Goal: Task Accomplishment & Management: Use online tool/utility

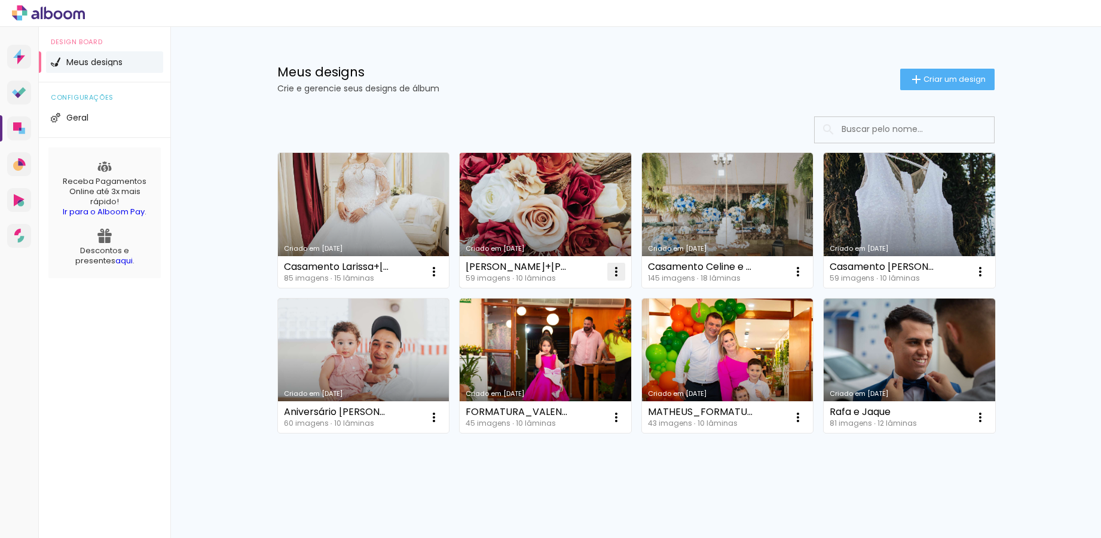
click at [619, 273] on paper-icon-button at bounding box center [616, 272] width 24 height 24
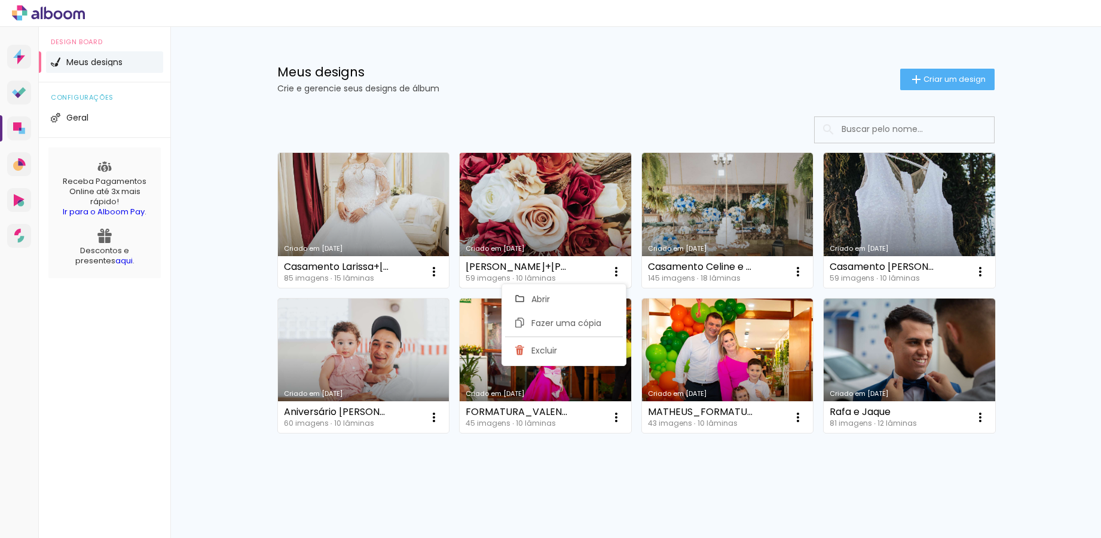
click at [543, 228] on link "Criado em 18/01/25" at bounding box center [546, 220] width 172 height 135
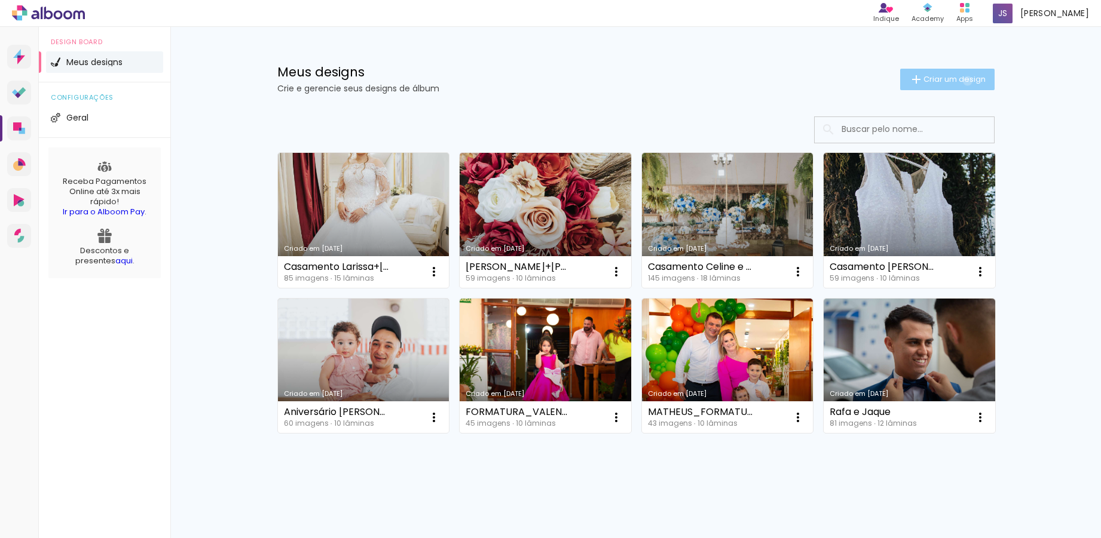
click at [960, 81] on span "Criar um design" at bounding box center [954, 79] width 62 height 8
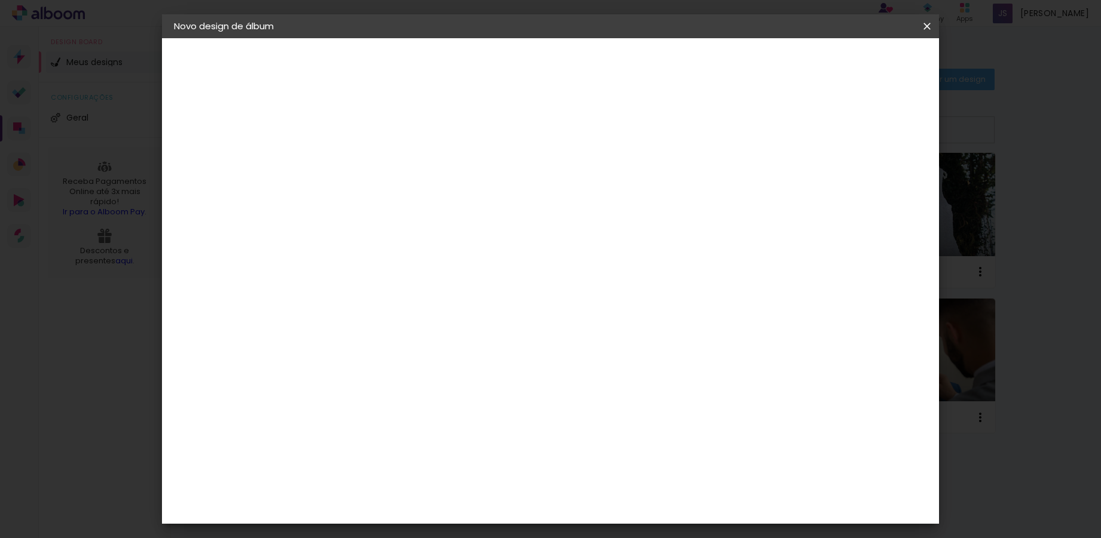
click at [369, 156] on input at bounding box center [369, 160] width 0 height 19
type input "ANIVERSÁRIO_MARIA_87ANOS"
type paper-input "ANIVERSÁRIO_MARIA_87ANOS"
click at [0, 0] on slot "Avançar" at bounding box center [0, 0] width 0 height 0
click at [593, 188] on paper-item "Tamanho Livre" at bounding box center [536, 182] width 115 height 26
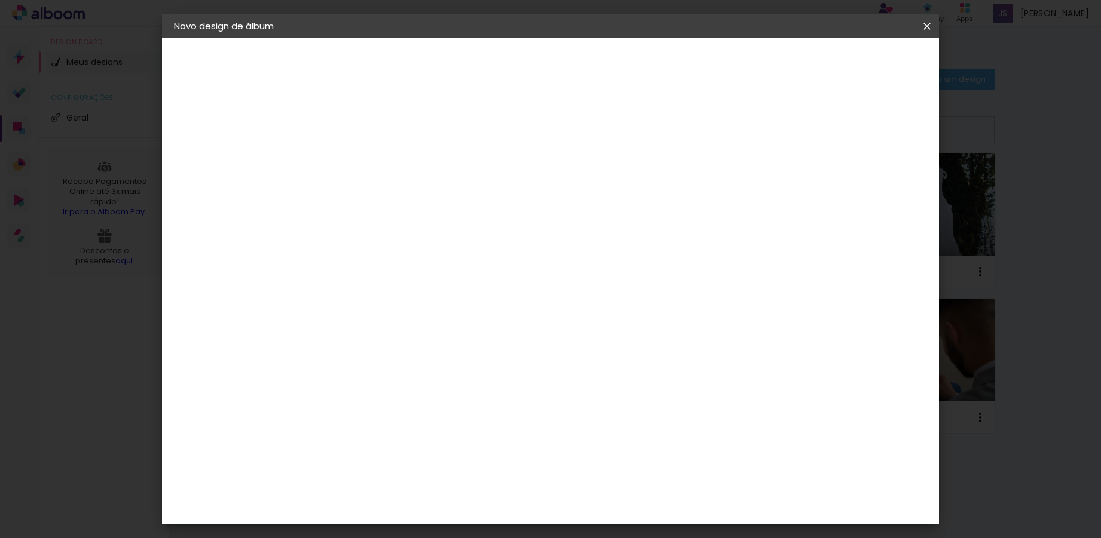
click at [593, 179] on paper-item "Tamanho Livre" at bounding box center [536, 182] width 115 height 26
click at [593, 58] on paper-button "Avançar" at bounding box center [563, 63] width 59 height 20
click at [503, 182] on span "30" at bounding box center [499, 187] width 20 height 18
click at [493, 194] on span "30" at bounding box center [499, 187] width 20 height 18
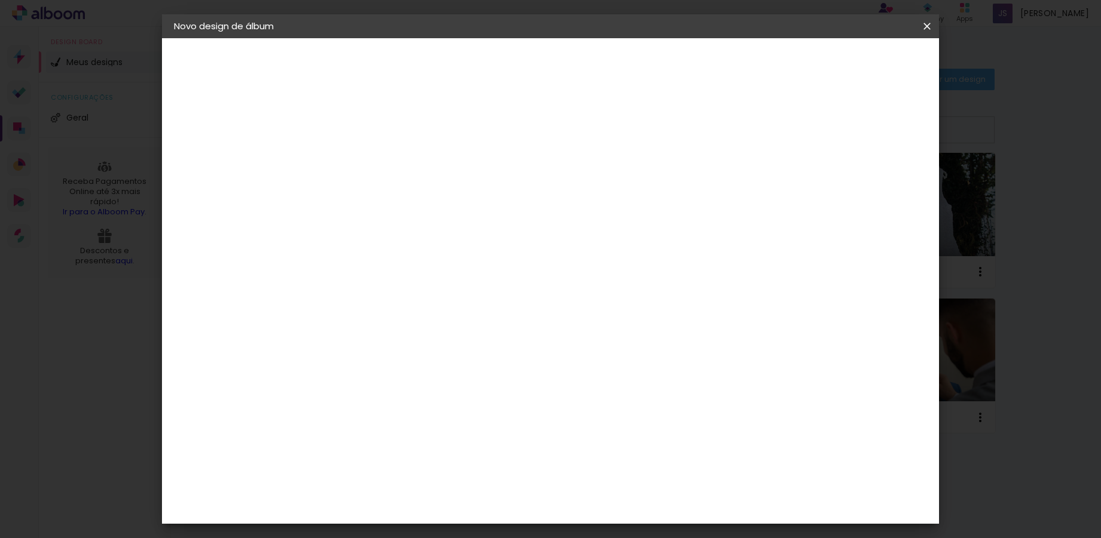
click at [516, 185] on span "cm" at bounding box center [516, 187] width 14 height 18
click at [466, 186] on div "30 cm" at bounding box center [506, 187] width 235 height 30
click at [494, 183] on span "30" at bounding box center [499, 187] width 20 height 18
click at [513, 190] on span "cm" at bounding box center [516, 187] width 14 height 18
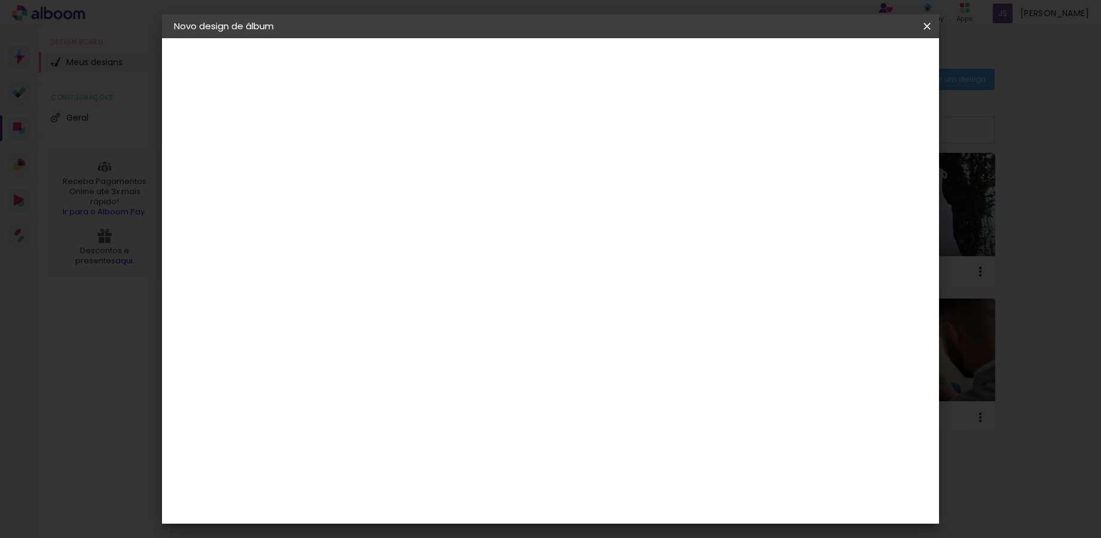
click at [344, 344] on input "30" at bounding box center [331, 339] width 31 height 18
type input "25"
type paper-input "25"
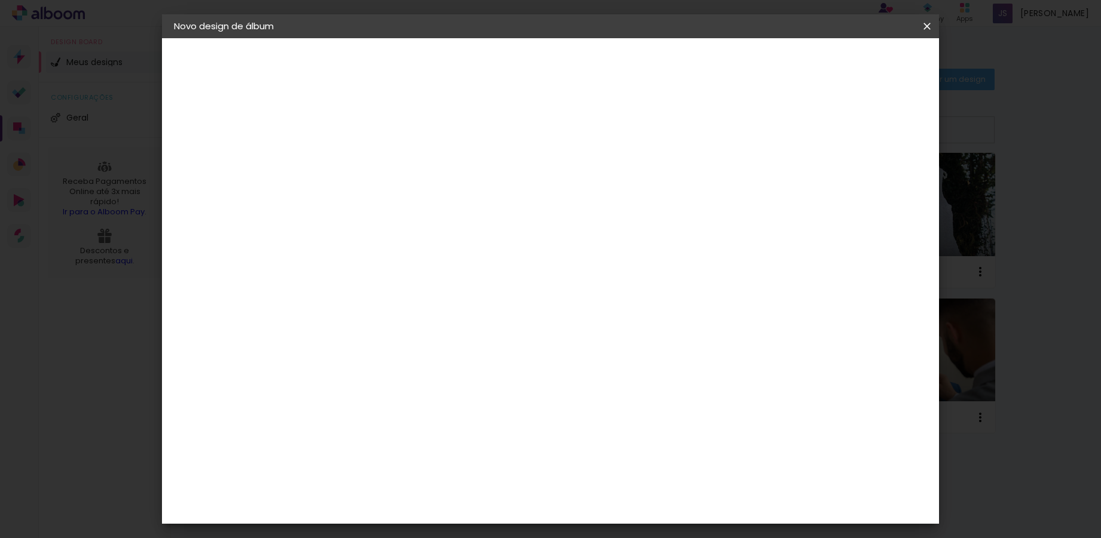
click at [626, 463] on input "60" at bounding box center [616, 460] width 31 height 18
type input "40"
type paper-input "40"
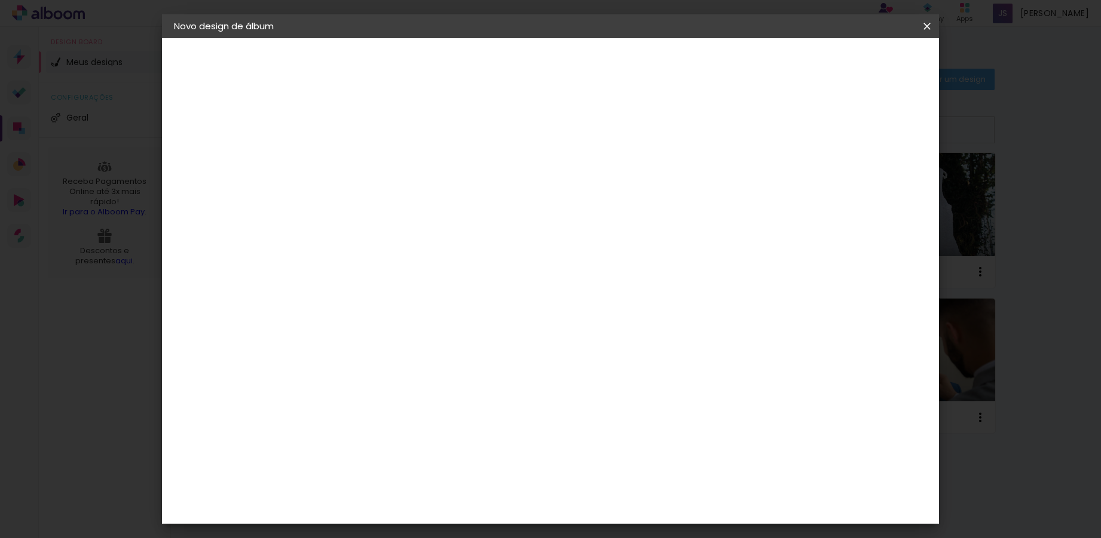
click at [857, 123] on input "5" at bounding box center [861, 126] width 22 height 18
type input "2"
type paper-input "2"
click at [882, 102] on div "20 cm cm cm mm A maioria das encadernadoras sugere 5mm de sangria." at bounding box center [599, 54] width 565 height 96
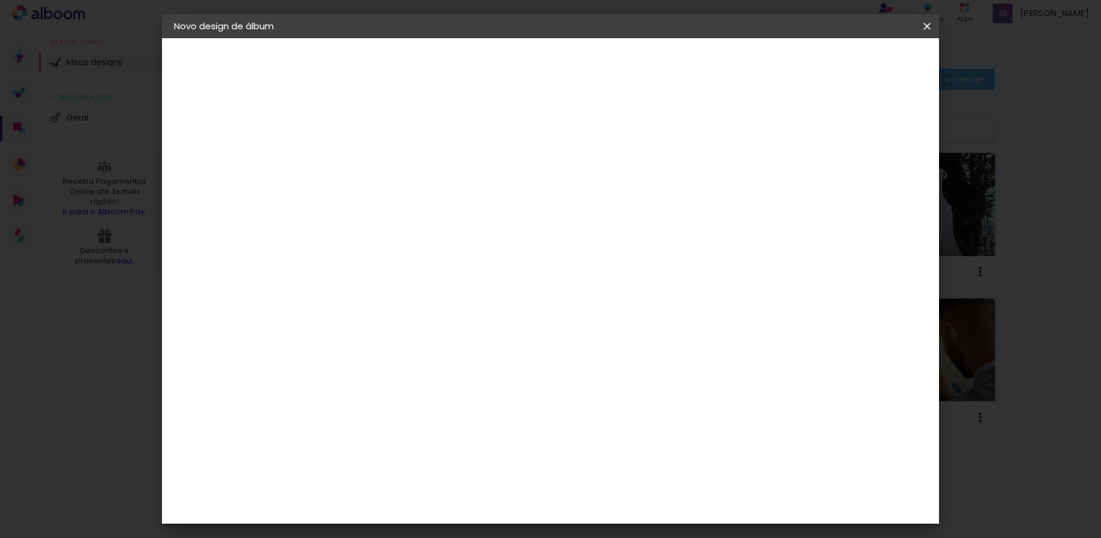
scroll to position [0, 0]
click at [776, 155] on div "20 cm cm cm mm A maioria das encadernadoras sugere 5mm de sangria." at bounding box center [599, 199] width 565 height 96
click at [852, 60] on span "Iniciar design" at bounding box center [825, 63] width 54 height 8
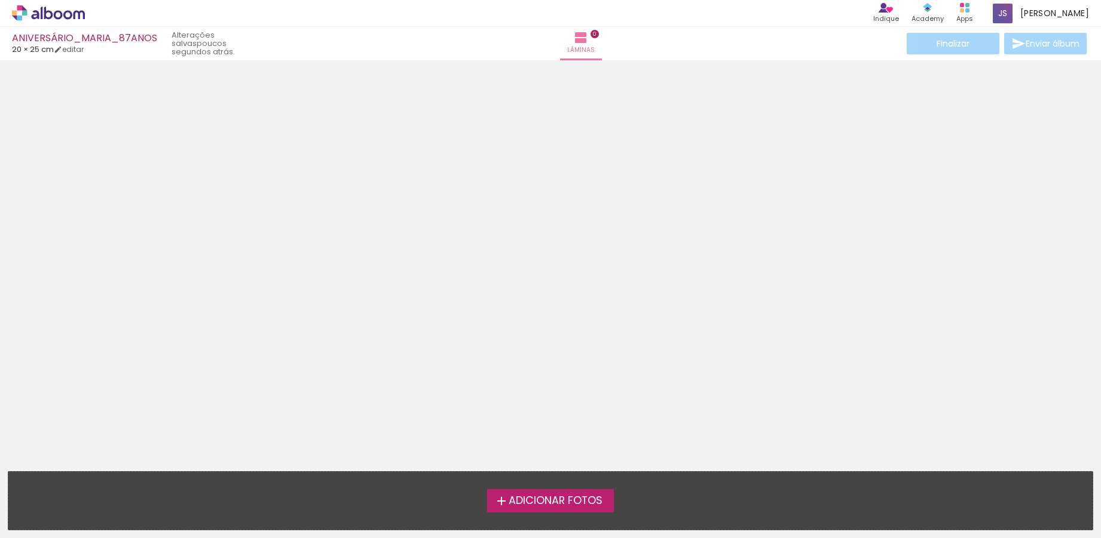
click at [536, 500] on span "Adicionar Fotos" at bounding box center [556, 501] width 94 height 11
click at [0, 0] on input "file" at bounding box center [0, 0] width 0 height 0
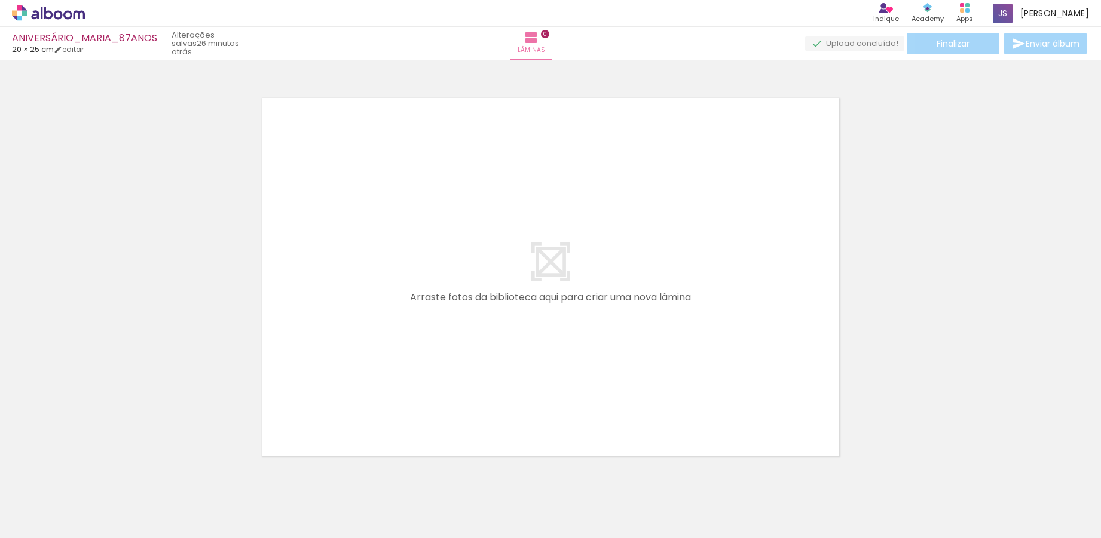
click at [140, 216] on div at bounding box center [550, 262] width 1101 height 395
click at [196, 512] on div at bounding box center [186, 498] width 39 height 59
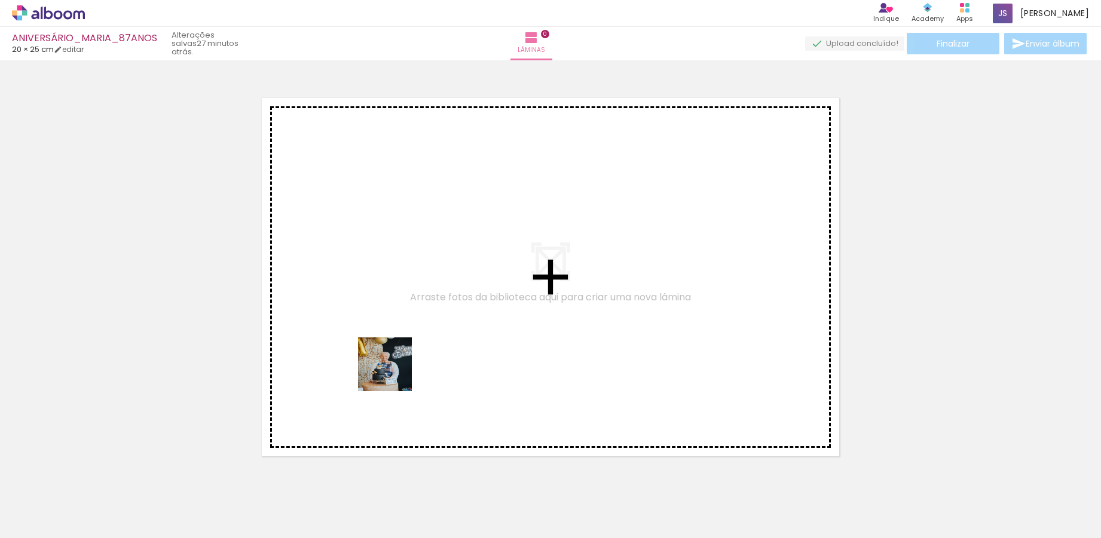
drag, startPoint x: 195, startPoint y: 514, endPoint x: 448, endPoint y: 338, distance: 308.2
click at [448, 338] on quentale-workspace at bounding box center [550, 269] width 1101 height 538
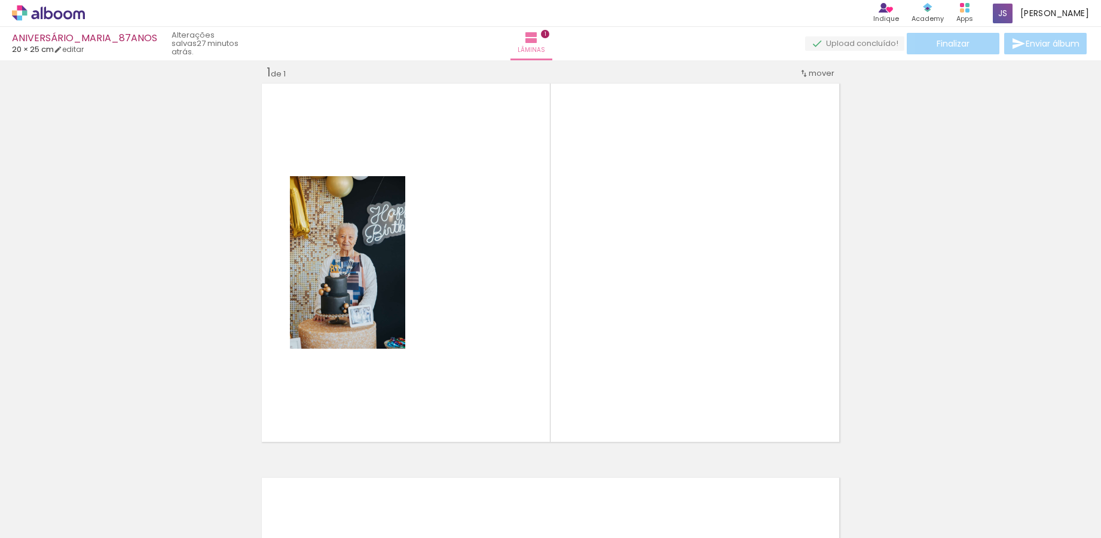
scroll to position [16, 0]
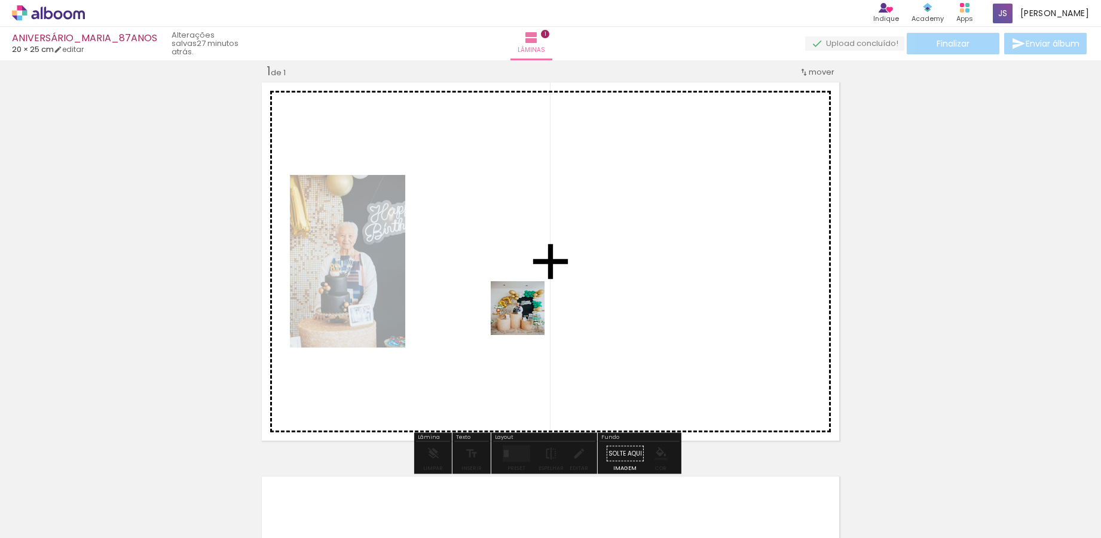
drag, startPoint x: 253, startPoint y: 518, endPoint x: 553, endPoint y: 322, distance: 357.9
click at [553, 305] on quentale-workspace at bounding box center [550, 269] width 1101 height 538
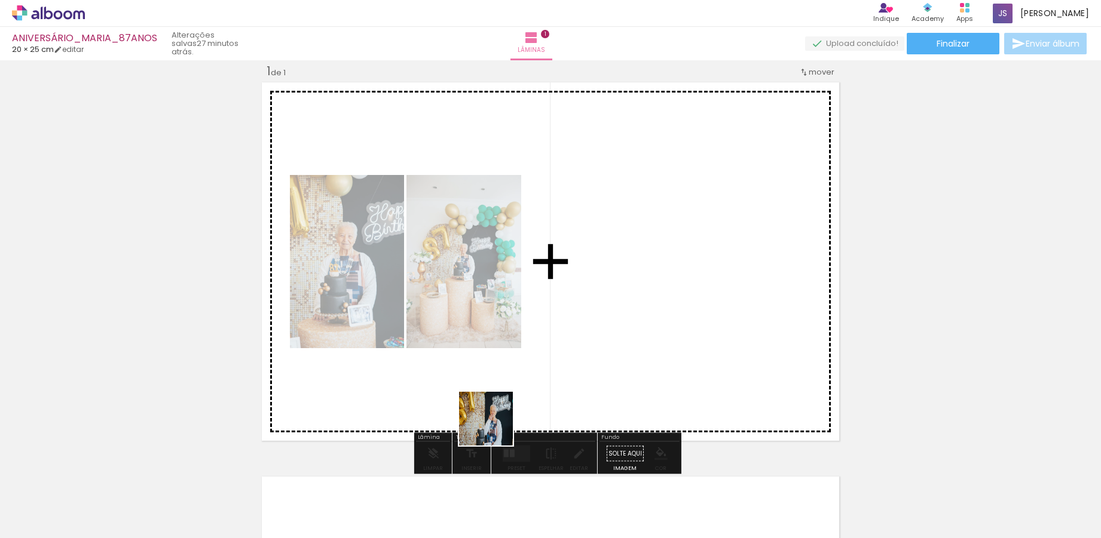
drag, startPoint x: 328, startPoint y: 512, endPoint x: 701, endPoint y: 341, distance: 410.2
click at [701, 341] on quentale-workspace at bounding box center [550, 269] width 1101 height 538
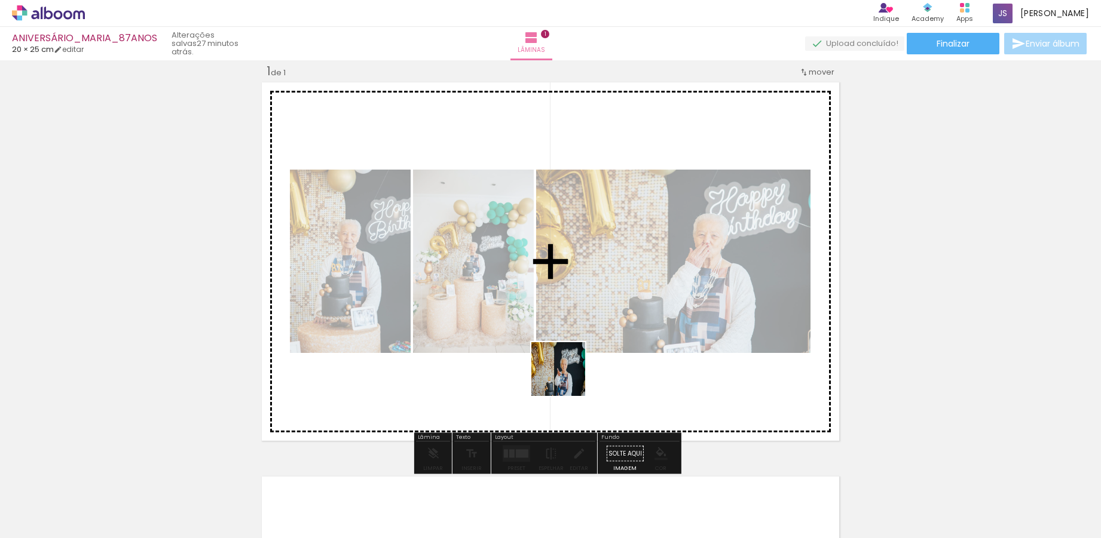
drag, startPoint x: 397, startPoint y: 515, endPoint x: 568, endPoint y: 378, distance: 219.0
click at [568, 378] on quentale-workspace at bounding box center [550, 269] width 1101 height 538
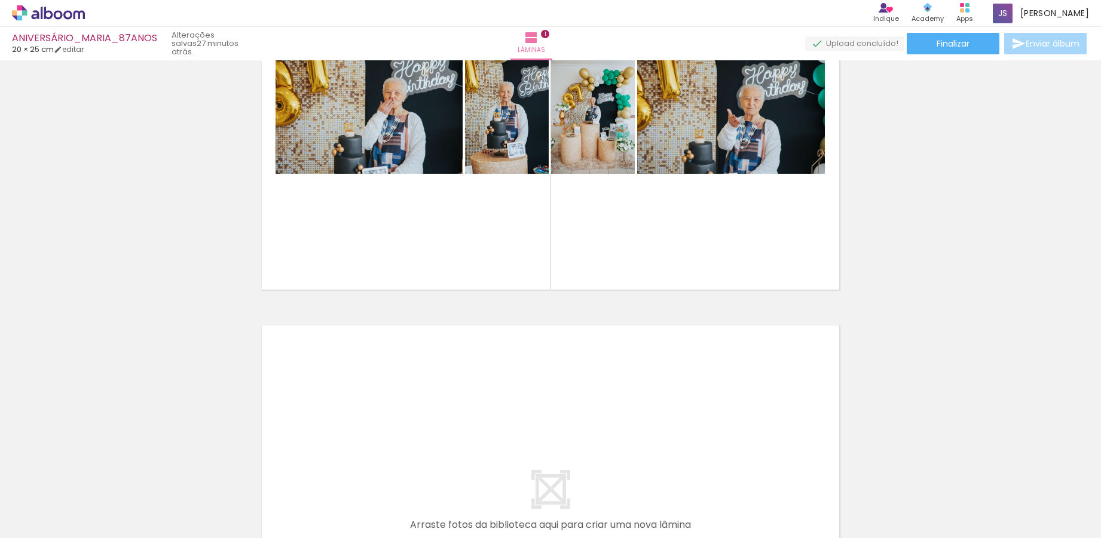
scroll to position [0, 0]
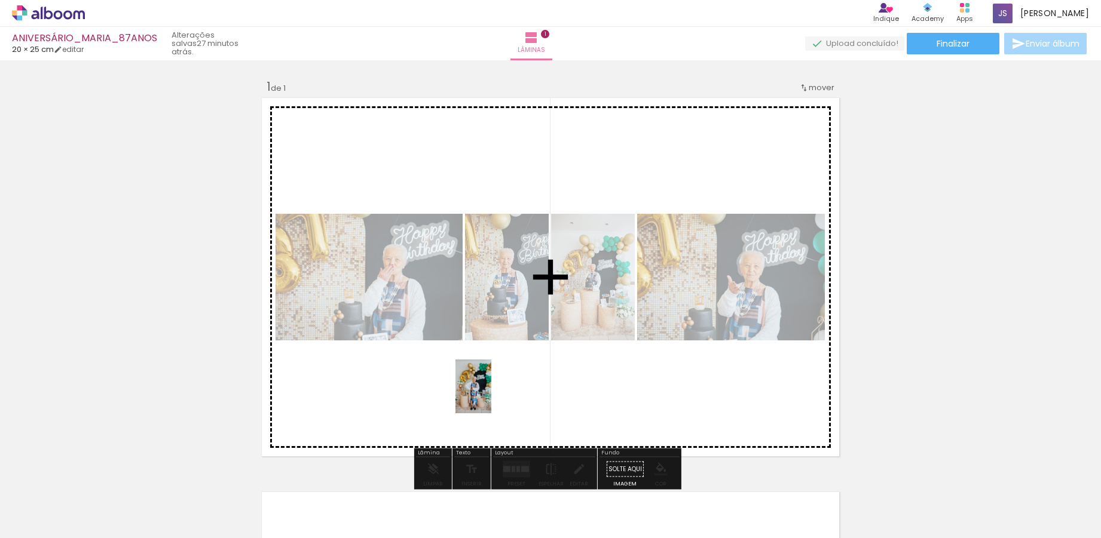
drag, startPoint x: 467, startPoint y: 522, endPoint x: 495, endPoint y: 390, distance: 134.9
click at [495, 390] on quentale-workspace at bounding box center [550, 269] width 1101 height 538
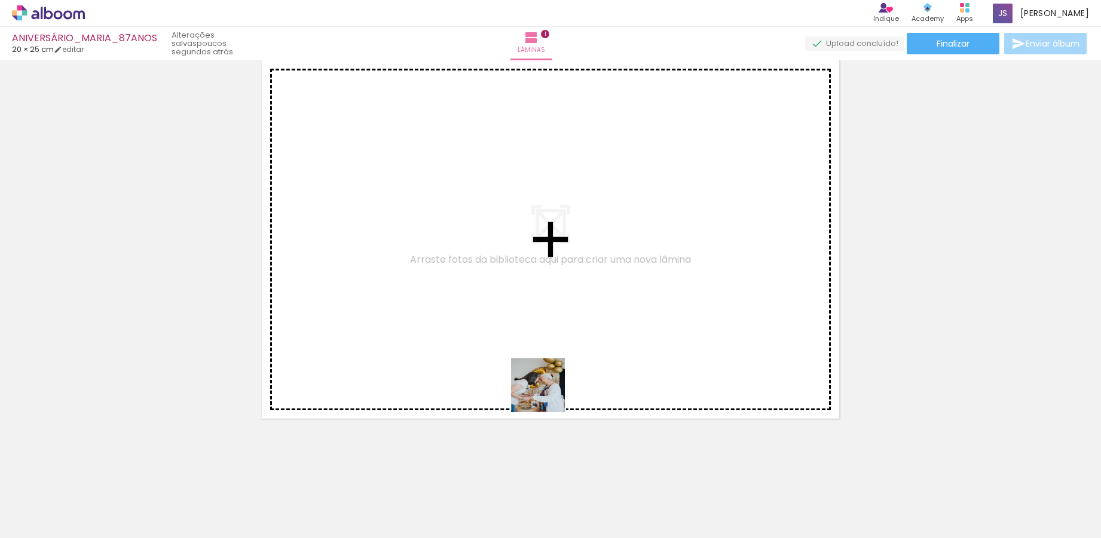
drag, startPoint x: 525, startPoint y: 518, endPoint x: 547, endPoint y: 383, distance: 136.2
click at [547, 383] on quentale-workspace at bounding box center [550, 269] width 1101 height 538
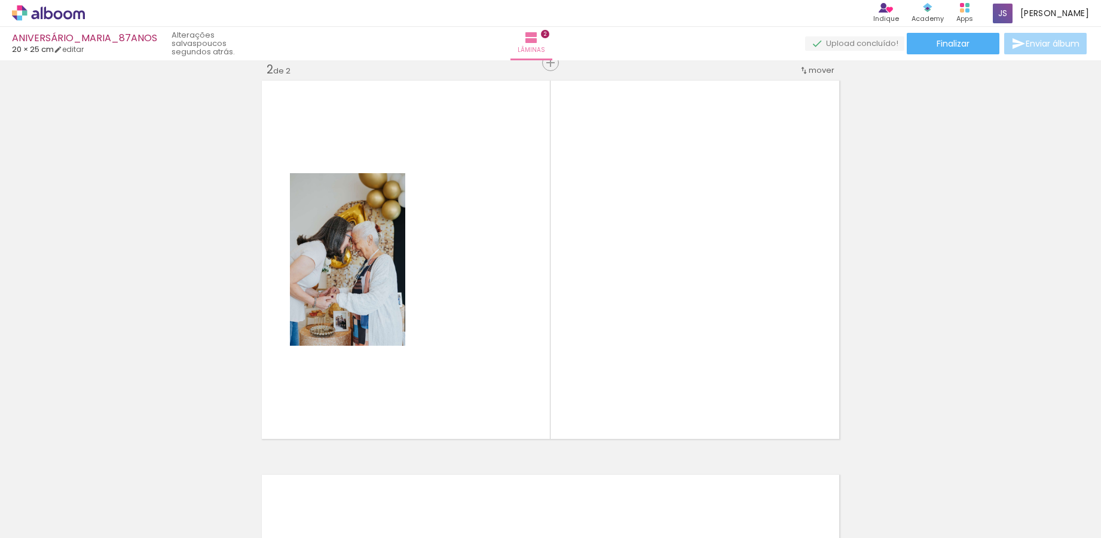
scroll to position [410, 0]
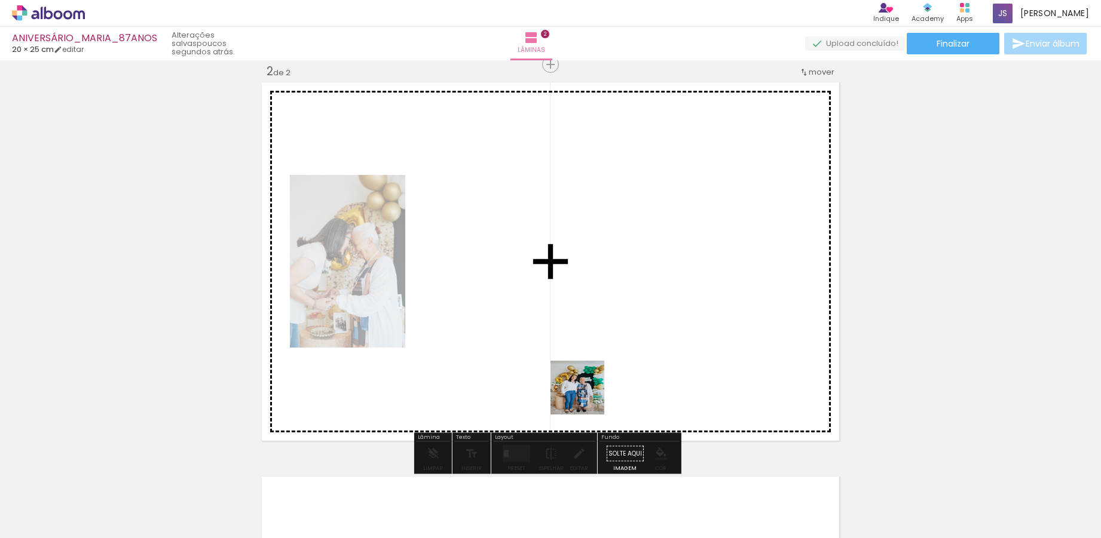
drag, startPoint x: 594, startPoint y: 511, endPoint x: 586, endPoint y: 397, distance: 114.4
click at [586, 397] on quentale-workspace at bounding box center [550, 269] width 1101 height 538
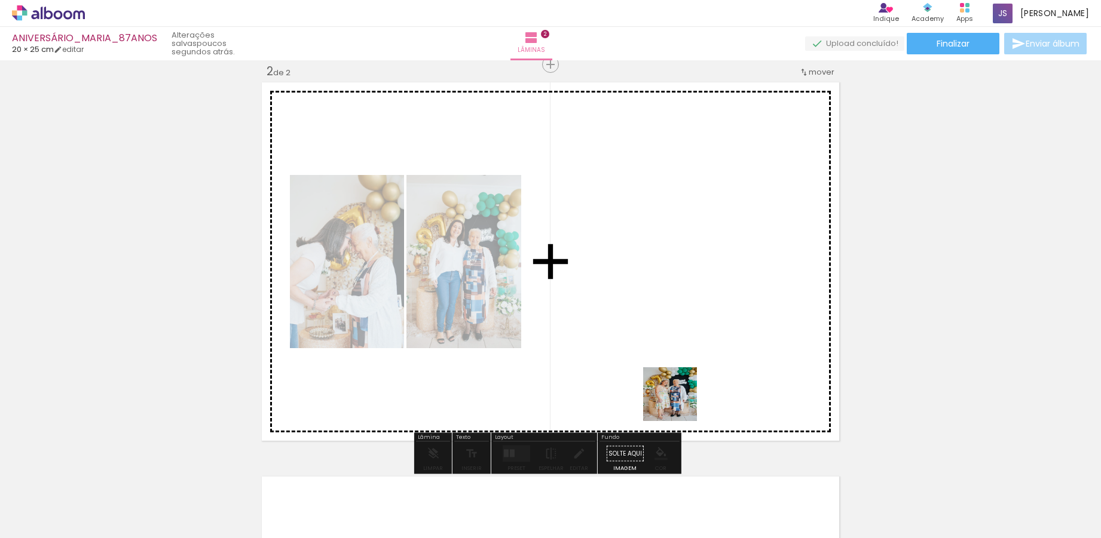
drag, startPoint x: 674, startPoint y: 512, endPoint x: 674, endPoint y: 356, distance: 156.0
click at [674, 356] on quentale-workspace at bounding box center [550, 269] width 1101 height 538
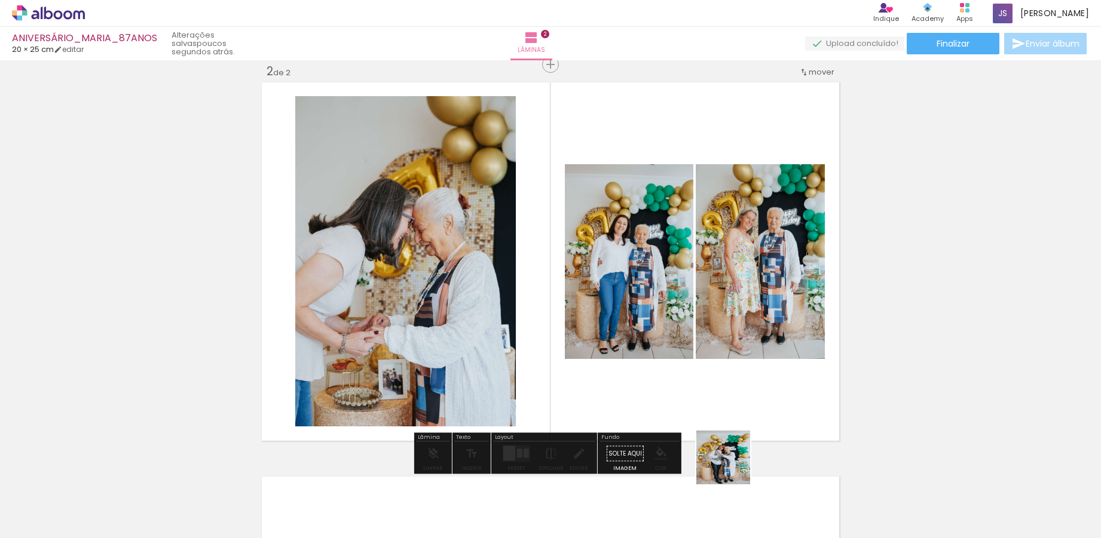
drag, startPoint x: 731, startPoint y: 507, endPoint x: 712, endPoint y: 362, distance: 147.0
click at [712, 362] on quentale-workspace at bounding box center [550, 269] width 1101 height 538
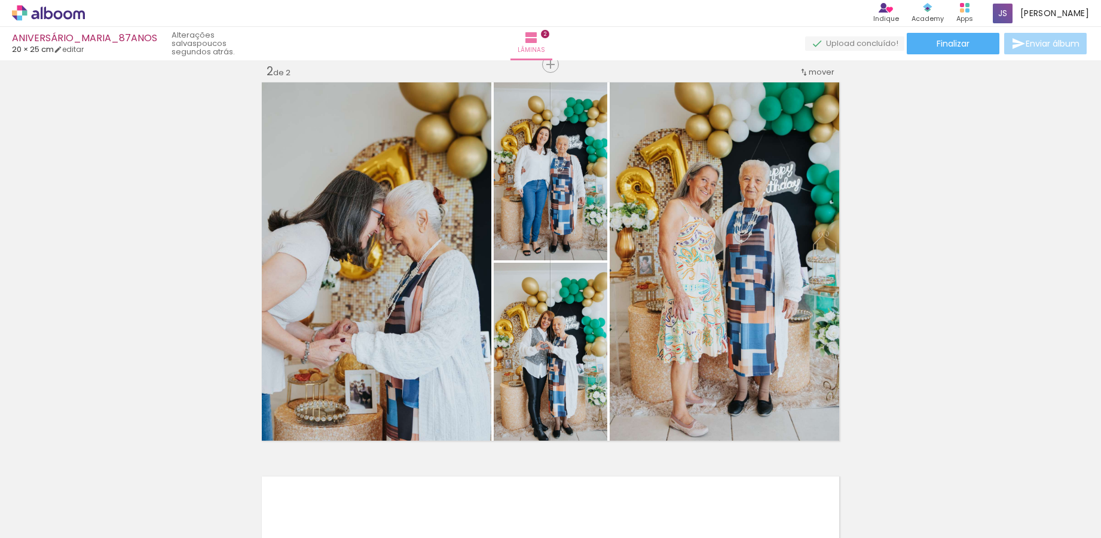
scroll to position [0, 1611]
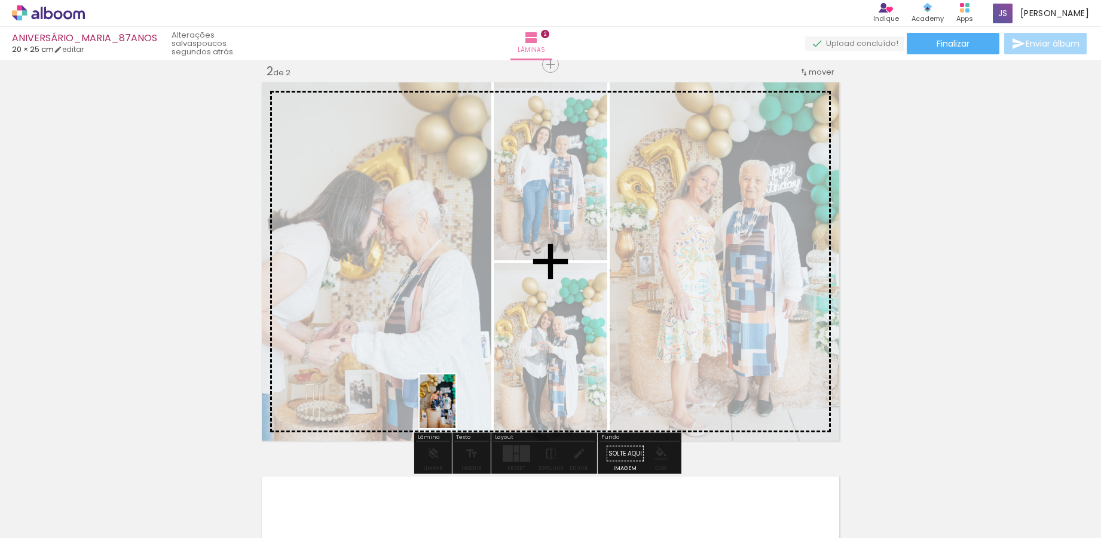
drag, startPoint x: 392, startPoint y: 515, endPoint x: 455, endPoint y: 411, distance: 122.3
click at [455, 411] on quentale-workspace at bounding box center [550, 269] width 1101 height 538
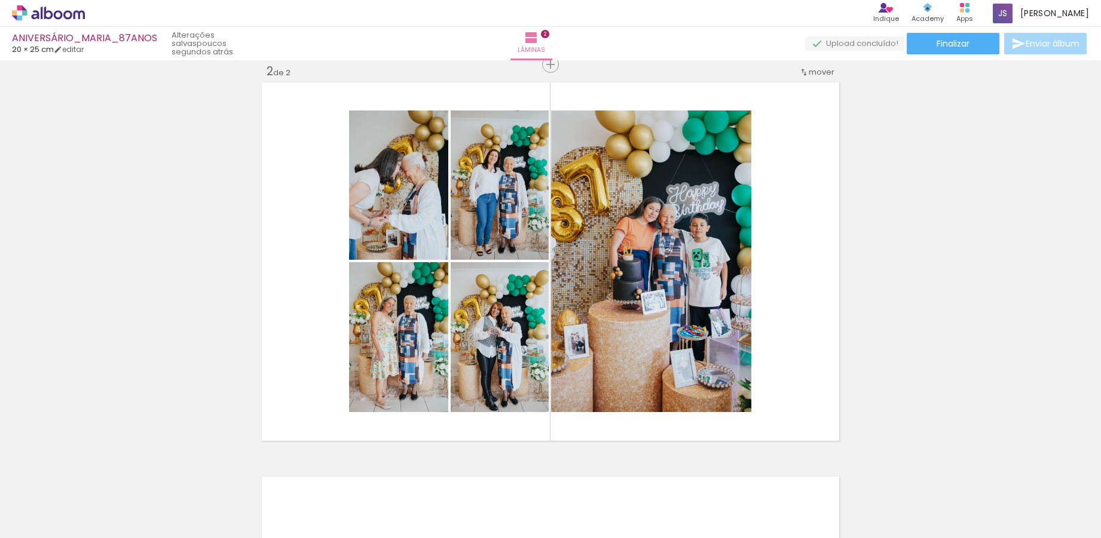
scroll to position [0, 1787]
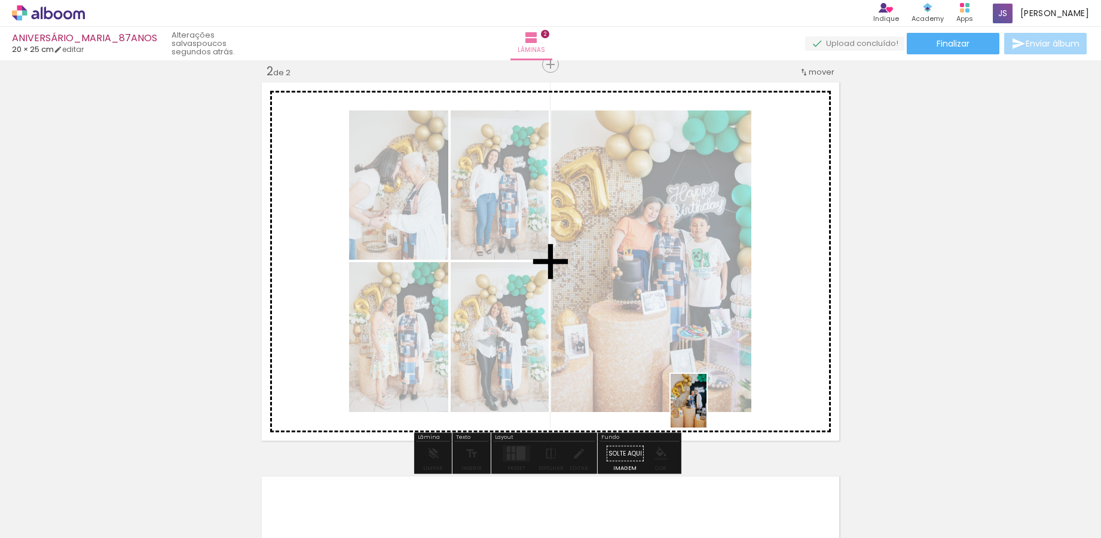
drag, startPoint x: 685, startPoint y: 524, endPoint x: 706, endPoint y: 410, distance: 116.0
click at [706, 410] on quentale-workspace at bounding box center [550, 269] width 1101 height 538
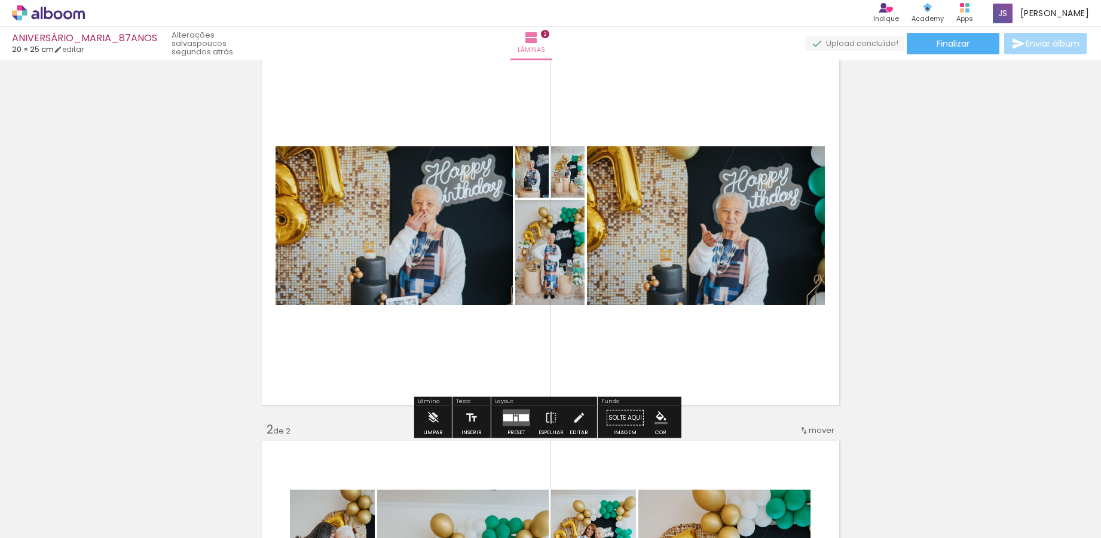
scroll to position [0, 0]
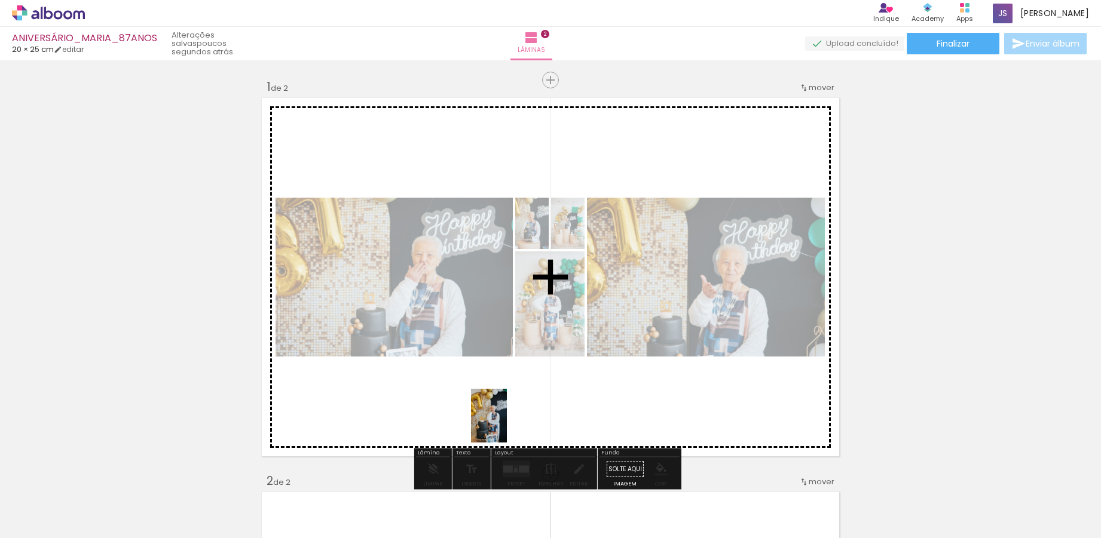
drag, startPoint x: 439, startPoint y: 509, endPoint x: 515, endPoint y: 415, distance: 119.8
click at [515, 415] on quentale-workspace at bounding box center [550, 269] width 1101 height 538
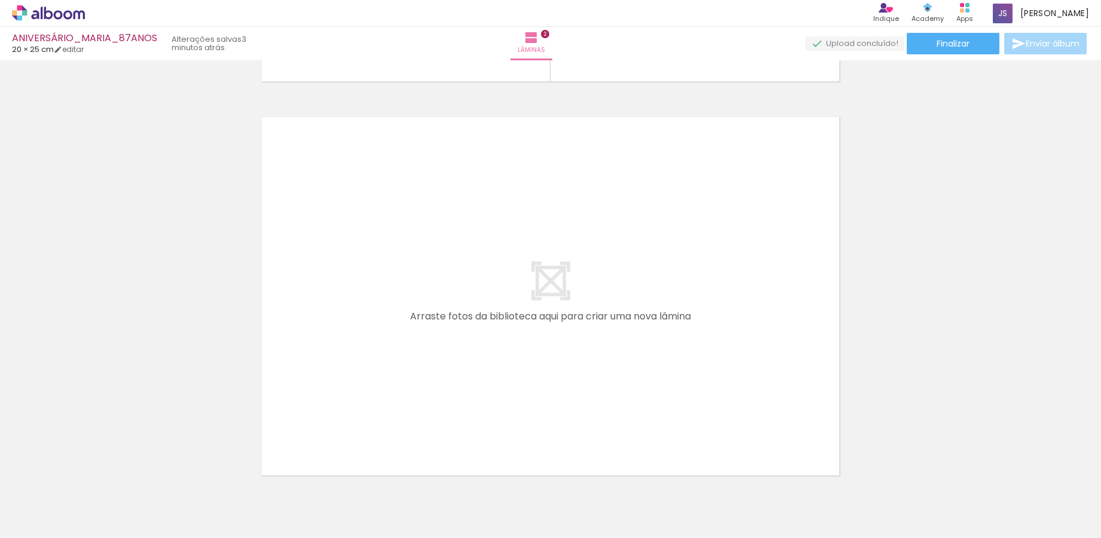
scroll to position [826, 0]
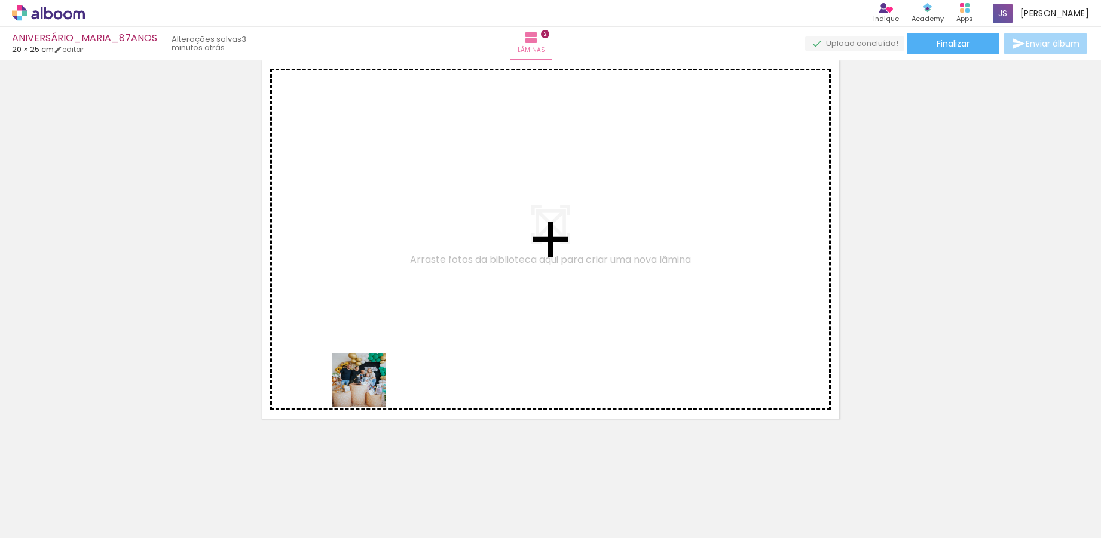
drag, startPoint x: 246, startPoint y: 518, endPoint x: 348, endPoint y: 467, distance: 113.6
click at [372, 384] on quentale-workspace at bounding box center [550, 269] width 1101 height 538
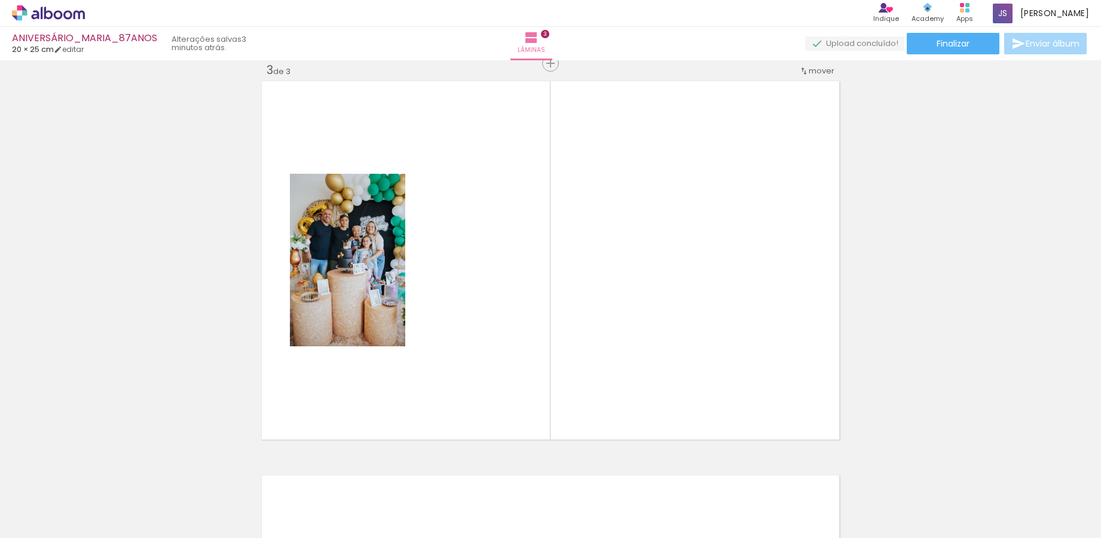
scroll to position [804, 0]
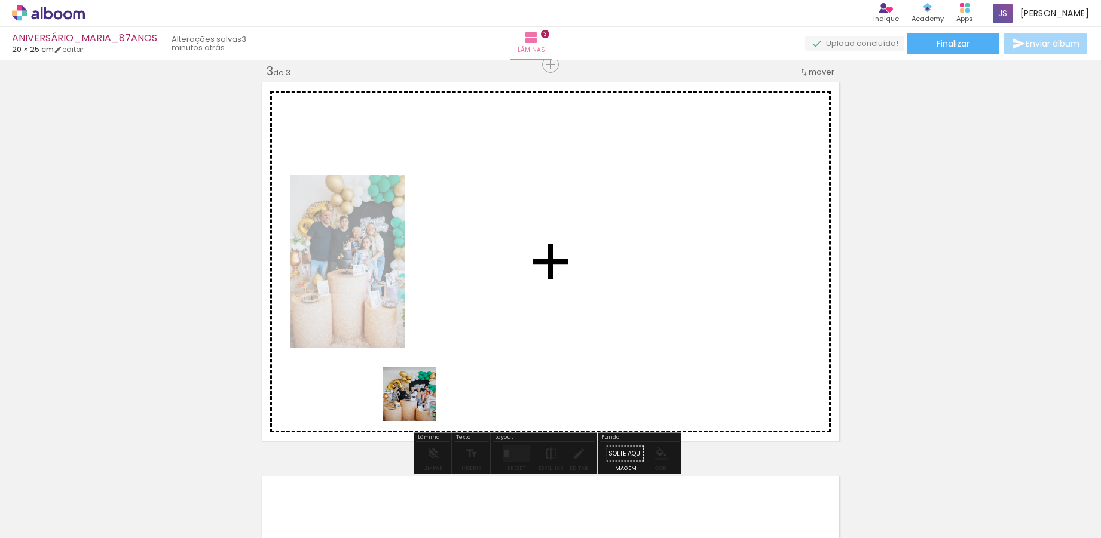
drag, startPoint x: 312, startPoint y: 510, endPoint x: 441, endPoint y: 381, distance: 182.1
click at [441, 381] on quentale-workspace at bounding box center [550, 269] width 1101 height 538
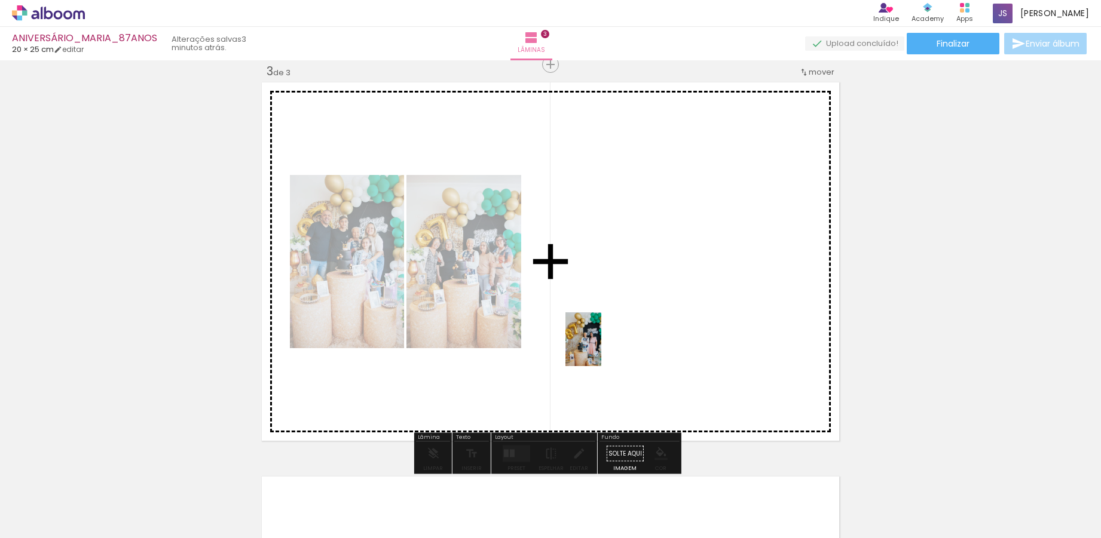
drag, startPoint x: 522, startPoint y: 516, endPoint x: 601, endPoint y: 348, distance: 185.5
click at [601, 348] on quentale-workspace at bounding box center [550, 269] width 1101 height 538
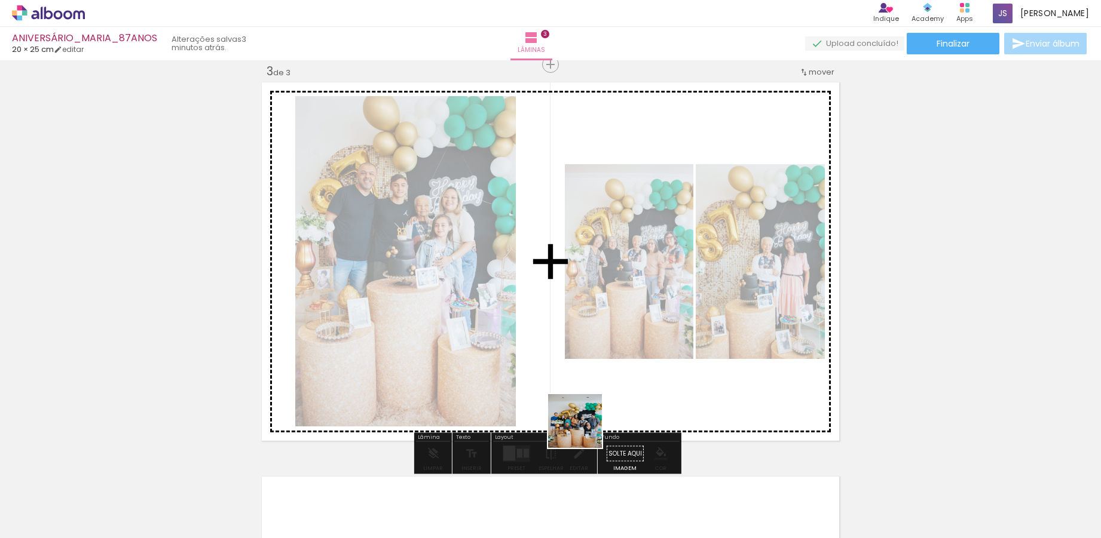
drag, startPoint x: 581, startPoint y: 514, endPoint x: 647, endPoint y: 420, distance: 114.6
click at [588, 400] on quentale-workspace at bounding box center [550, 269] width 1101 height 538
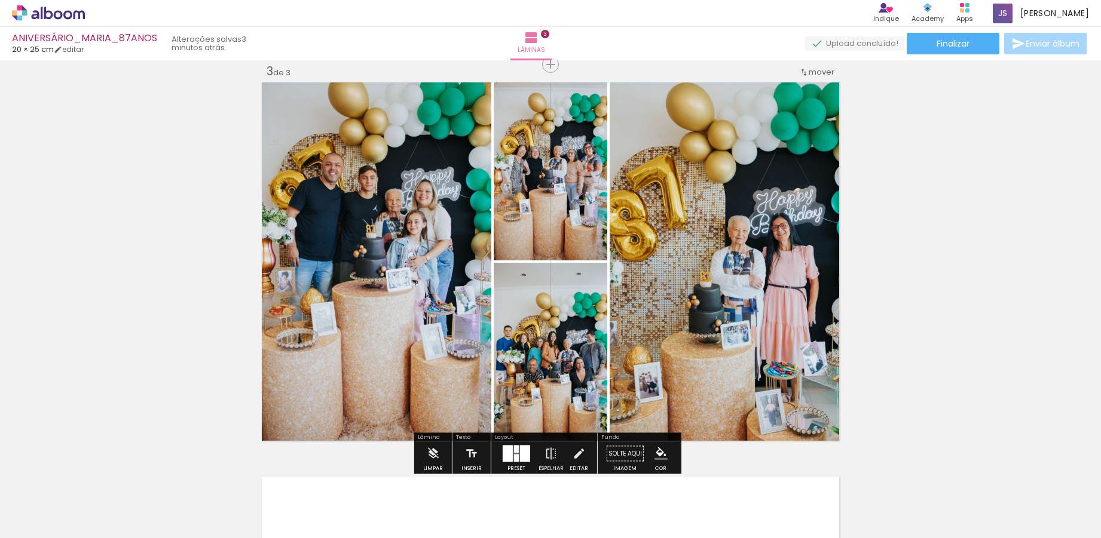
scroll to position [0, 1514]
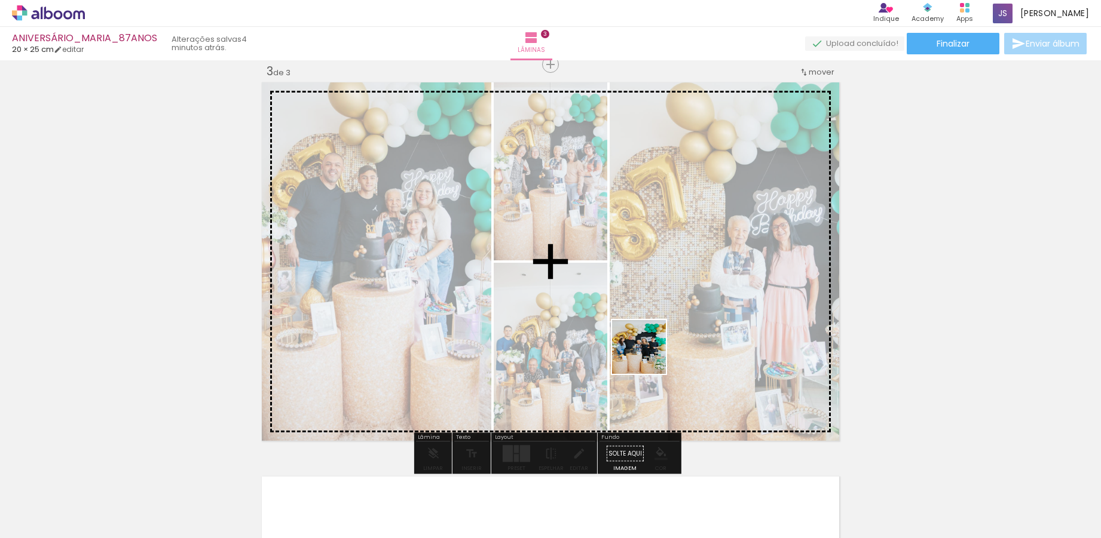
drag, startPoint x: 543, startPoint y: 510, endPoint x: 659, endPoint y: 344, distance: 203.4
click at [659, 344] on quentale-workspace at bounding box center [550, 269] width 1101 height 538
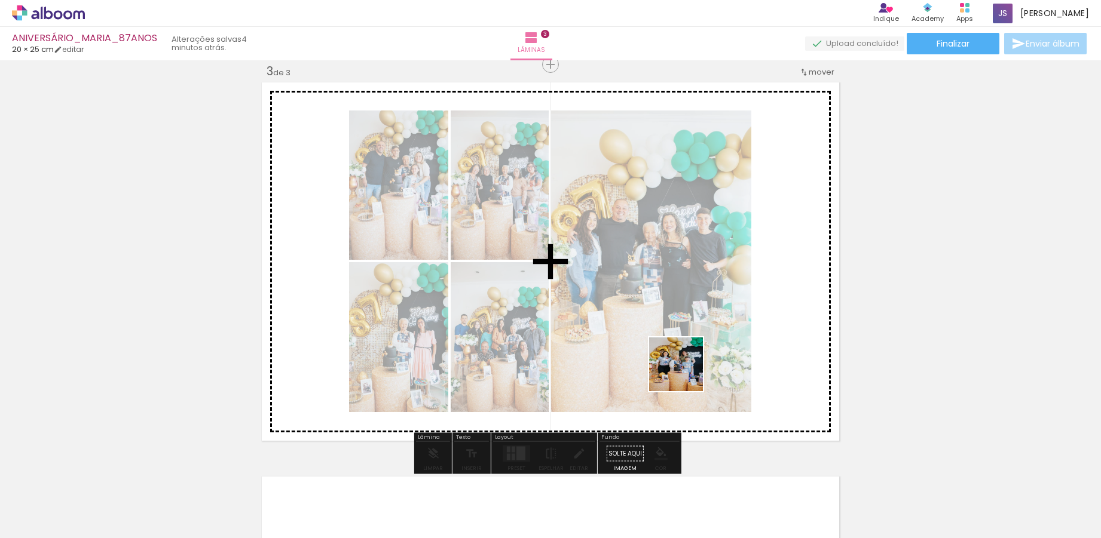
drag, startPoint x: 622, startPoint y: 507, endPoint x: 713, endPoint y: 455, distance: 105.0
click at [687, 370] on quentale-workspace at bounding box center [550, 269] width 1101 height 538
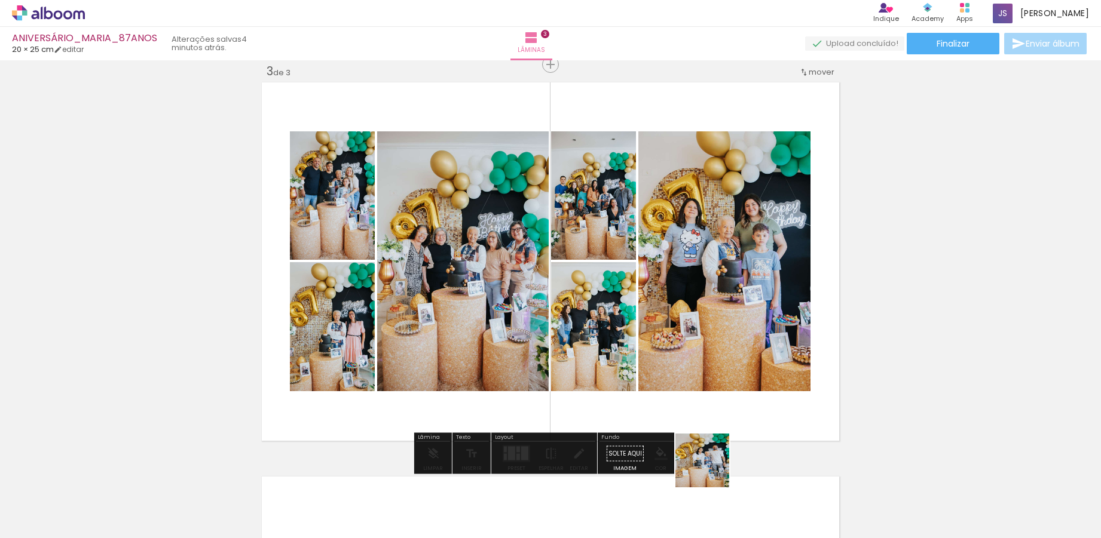
drag, startPoint x: 689, startPoint y: 513, endPoint x: 733, endPoint y: 381, distance: 139.1
click at [733, 381] on quentale-workspace at bounding box center [550, 269] width 1101 height 538
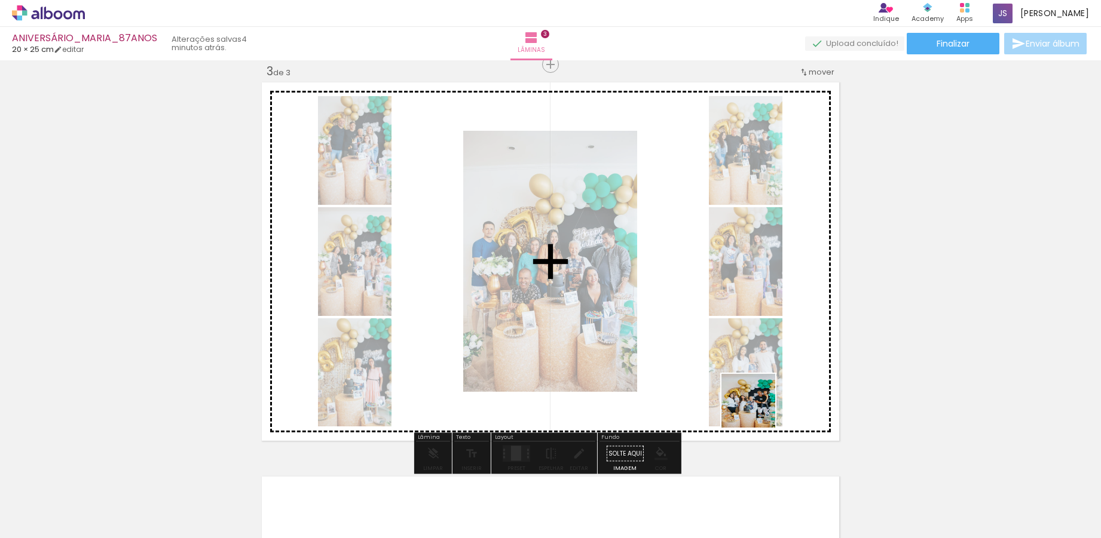
drag, startPoint x: 759, startPoint y: 515, endPoint x: 756, endPoint y: 387, distance: 127.9
click at [756, 387] on quentale-workspace at bounding box center [550, 269] width 1101 height 538
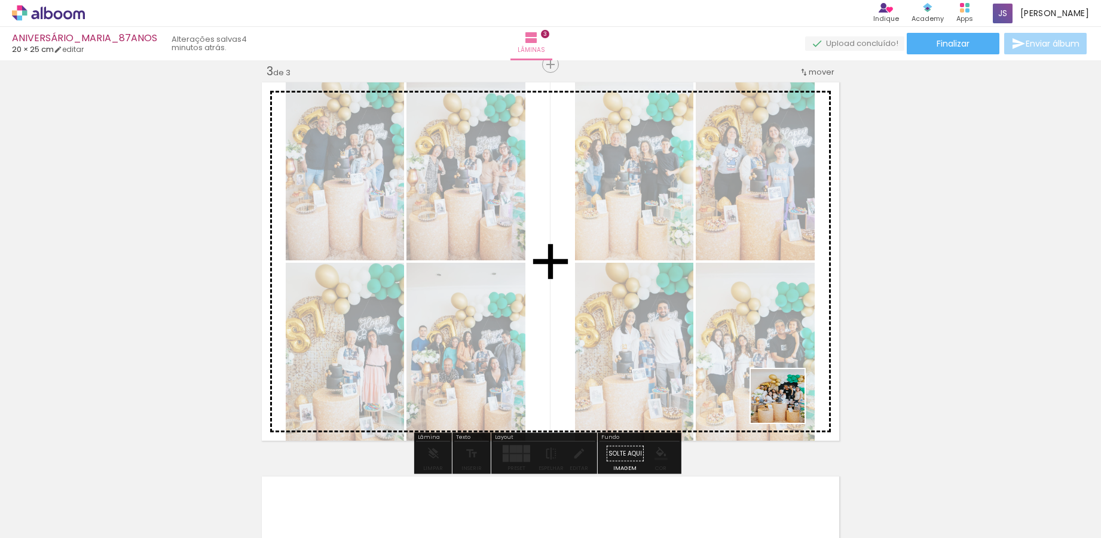
drag, startPoint x: 816, startPoint y: 521, endPoint x: 786, endPoint y: 405, distance: 119.6
click at [786, 405] on quentale-workspace at bounding box center [550, 269] width 1101 height 538
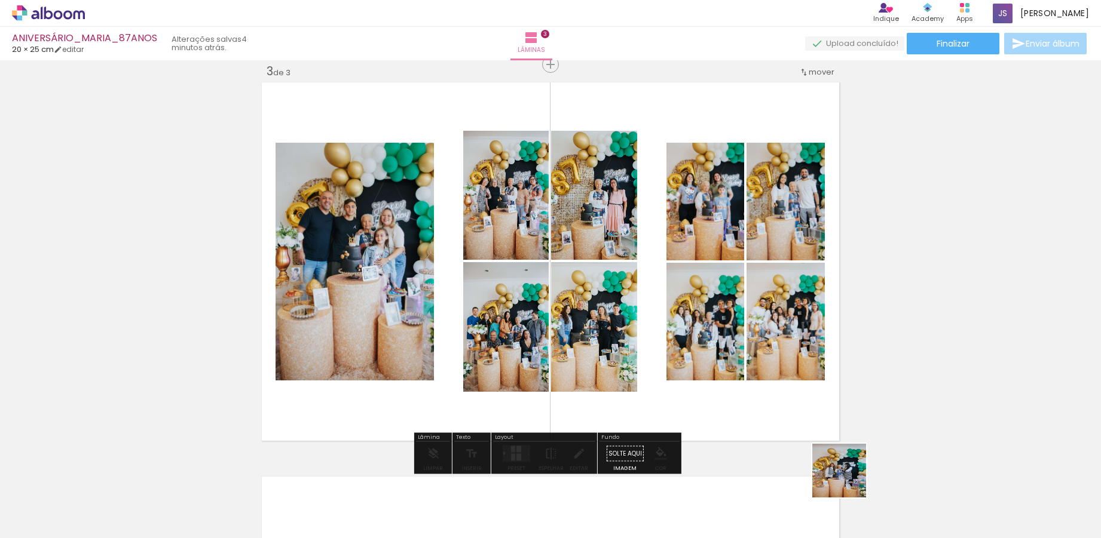
drag, startPoint x: 887, startPoint y: 521, endPoint x: 760, endPoint y: 363, distance: 202.7
click at [755, 348] on quentale-workspace at bounding box center [550, 269] width 1101 height 538
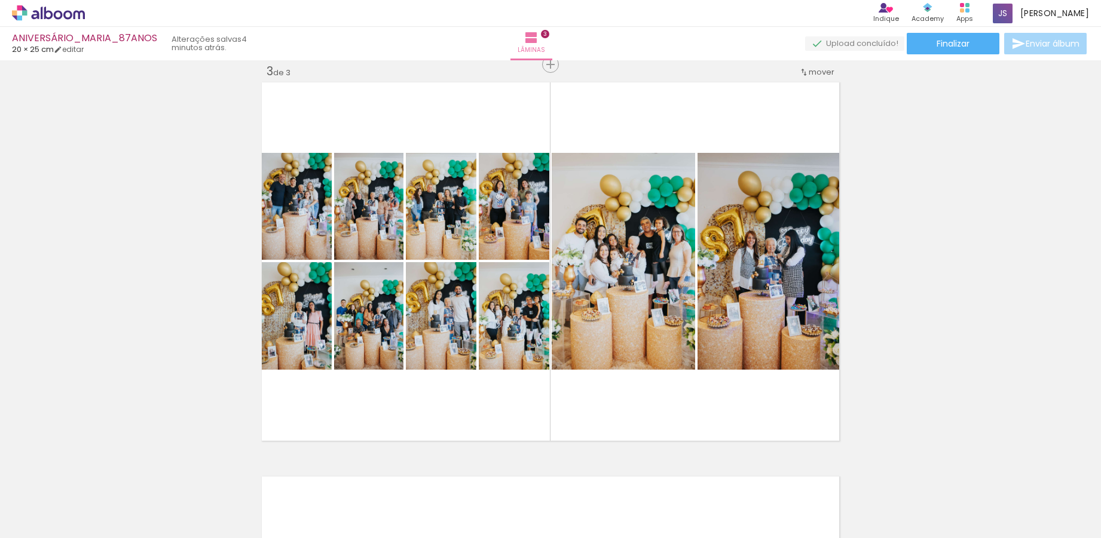
scroll to position [0, 1835]
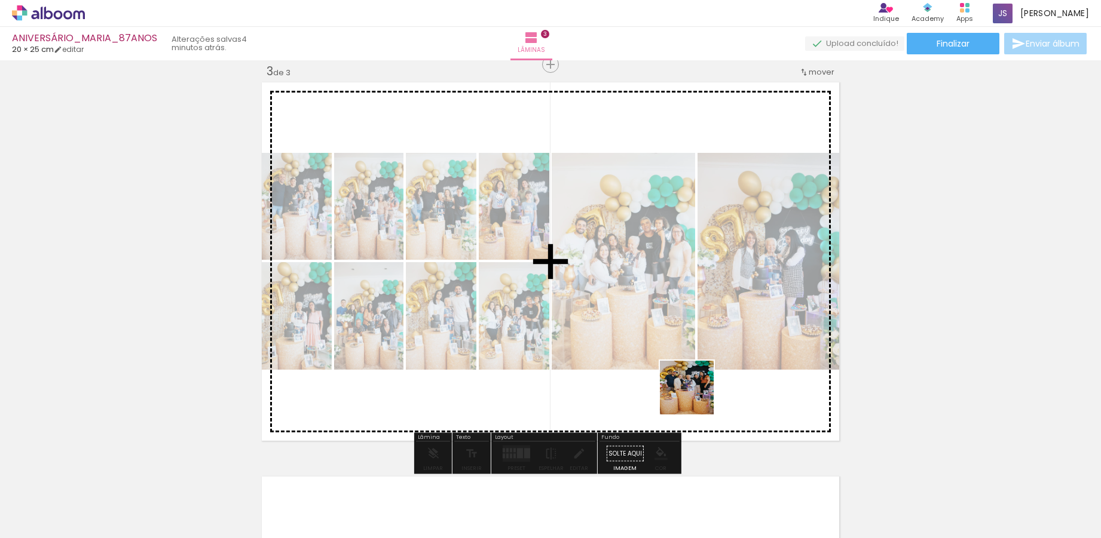
drag, startPoint x: 707, startPoint y: 519, endPoint x: 695, endPoint y: 394, distance: 124.9
click at [695, 394] on quentale-workspace at bounding box center [550, 269] width 1101 height 538
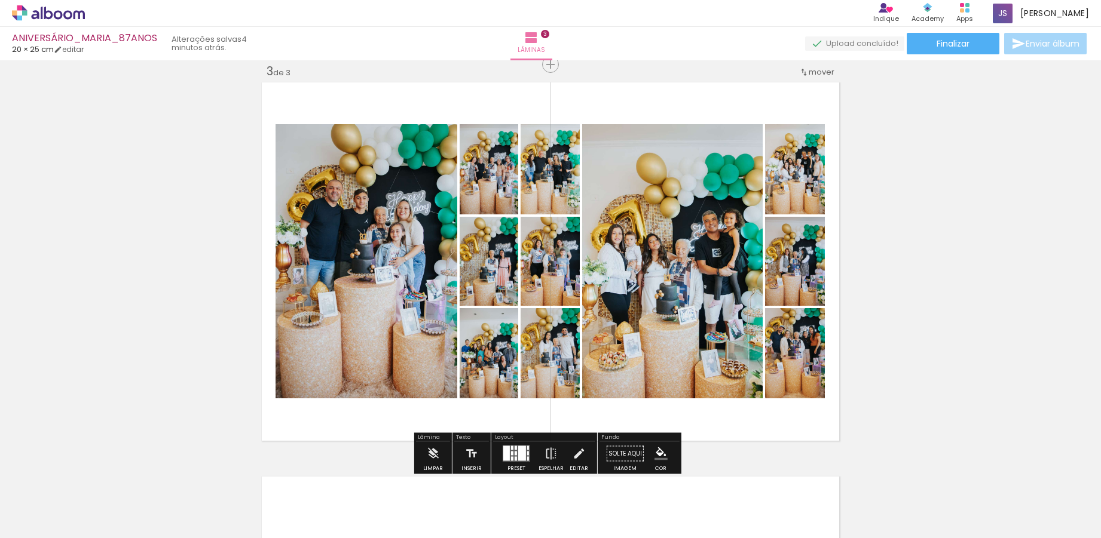
scroll to position [0, 2241]
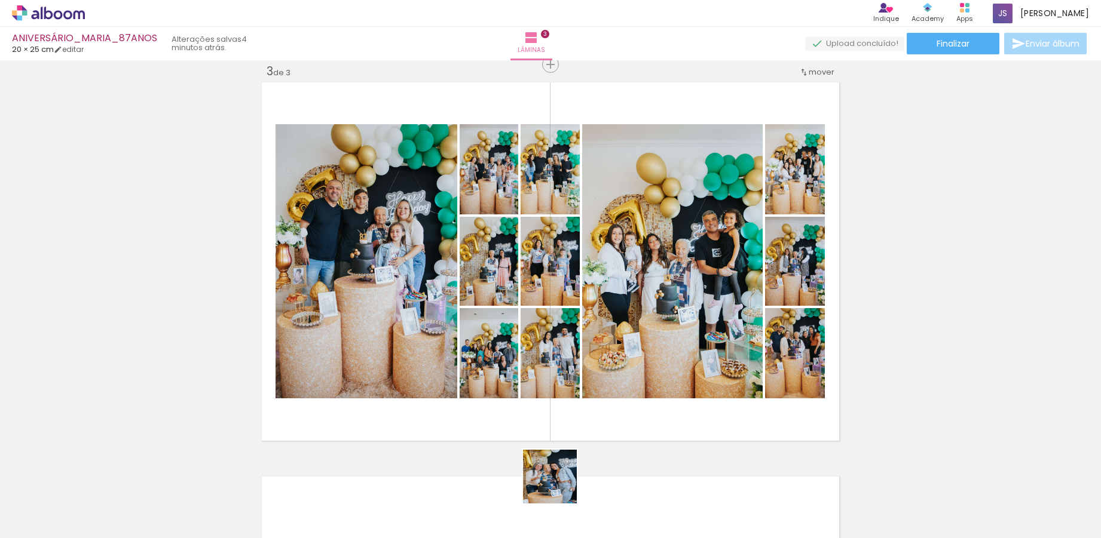
drag, startPoint x: 552, startPoint y: 513, endPoint x: 613, endPoint y: 492, distance: 65.0
click at [563, 418] on quentale-workspace at bounding box center [550, 269] width 1101 height 538
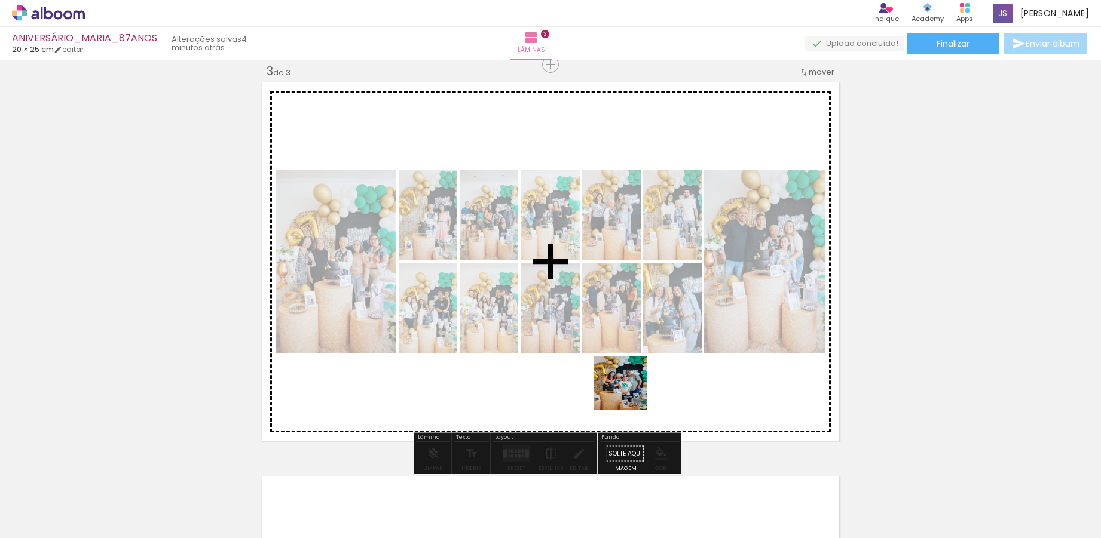
drag, startPoint x: 633, startPoint y: 521, endPoint x: 642, endPoint y: 406, distance: 115.1
click at [629, 390] on quentale-workspace at bounding box center [550, 269] width 1101 height 538
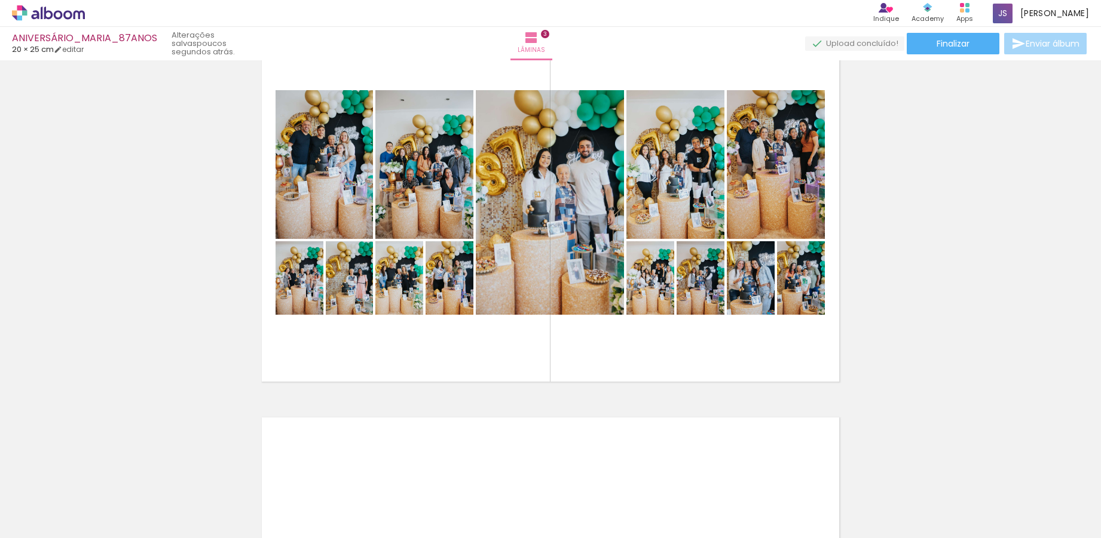
scroll to position [864, 0]
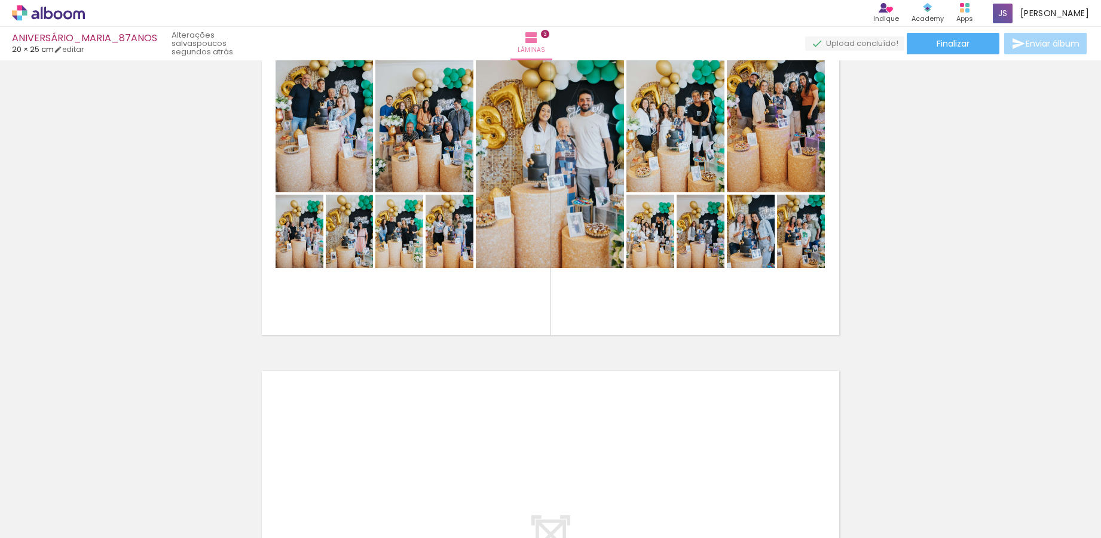
scroll to position [924, 0]
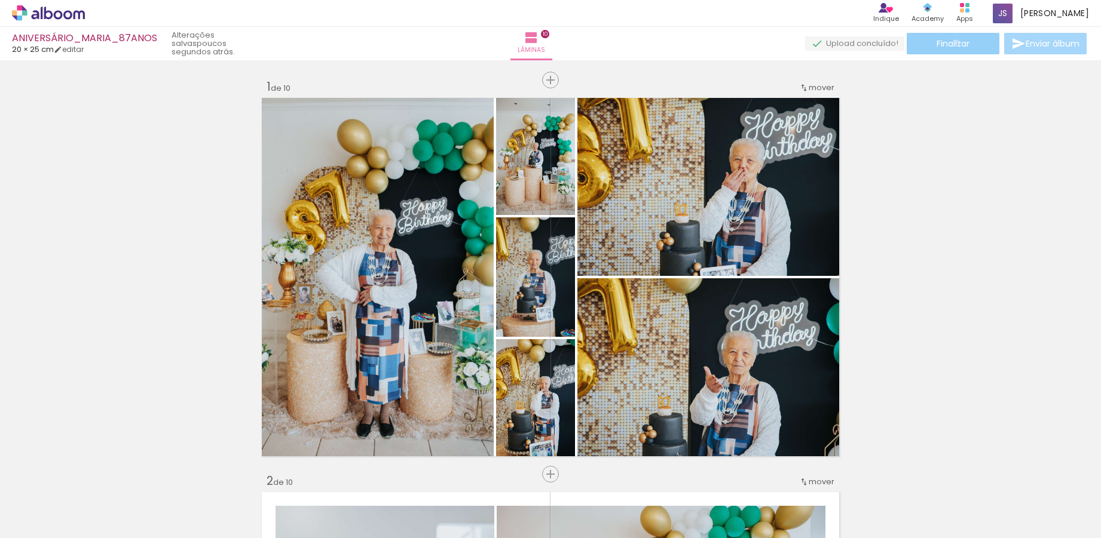
click at [953, 41] on span "Finalizar" at bounding box center [952, 43] width 33 height 8
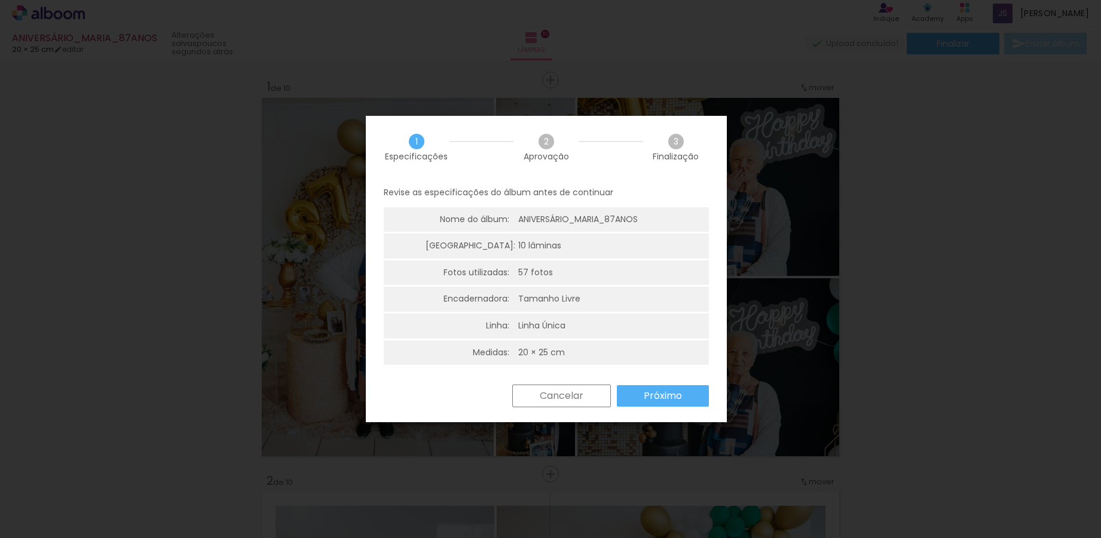
click at [0, 0] on slot "Próximo" at bounding box center [0, 0] width 0 height 0
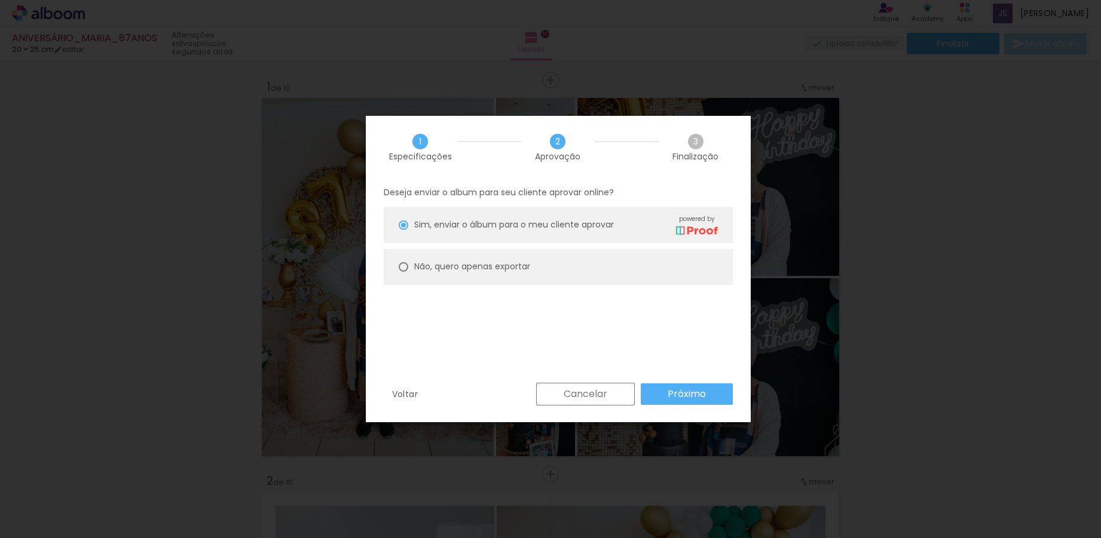
click at [483, 279] on paper-radio-button "Não, quero apenas exportar" at bounding box center [558, 267] width 349 height 36
type paper-radio-button "on"
click at [0, 0] on slot "Próximo" at bounding box center [0, 0] width 0 height 0
type input "Alta, 300 DPI"
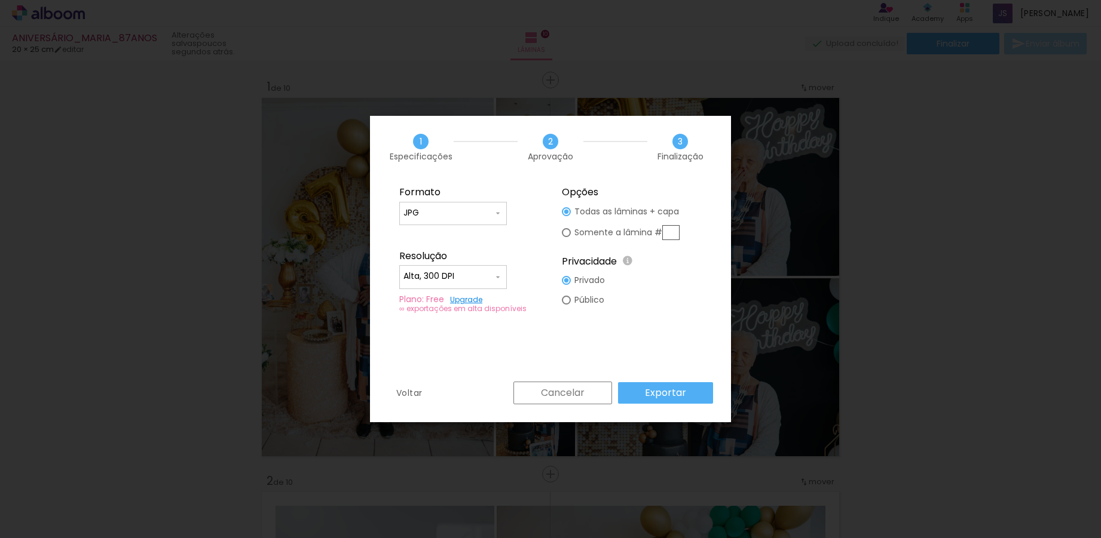
click at [486, 214] on input "JPG" at bounding box center [448, 213] width 90 height 12
click at [470, 238] on paper-item "PDF" at bounding box center [453, 236] width 108 height 24
type input "PDF"
click at [689, 394] on paper-button "Exportar" at bounding box center [665, 393] width 95 height 22
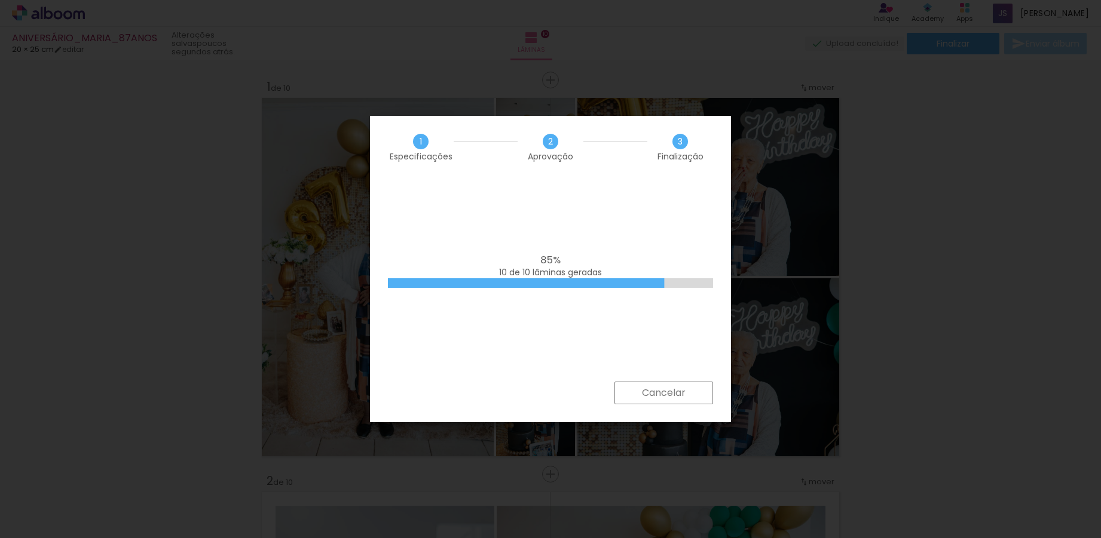
scroll to position [3764, 0]
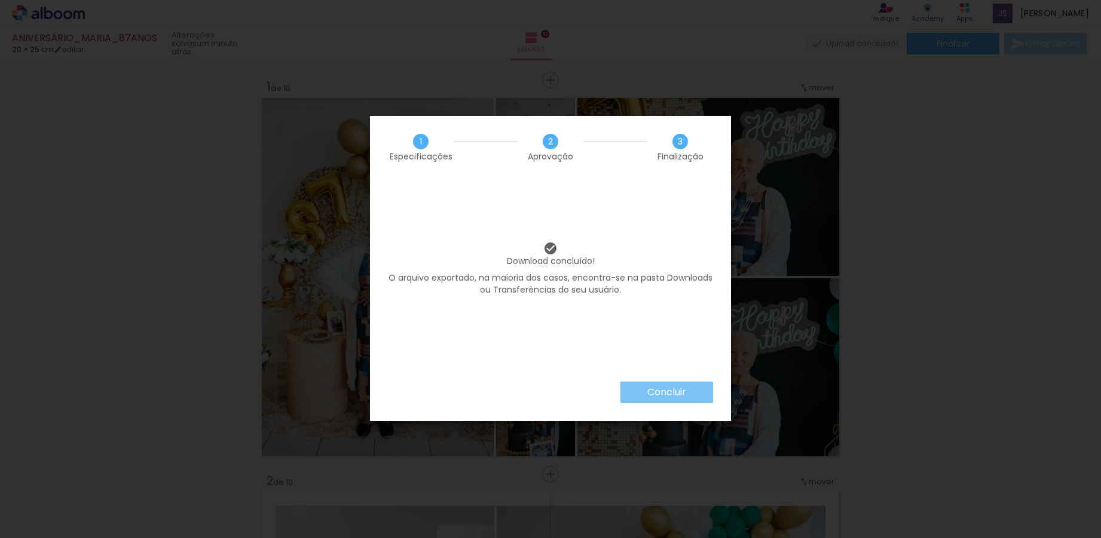
click at [0, 0] on slot "Concluir" at bounding box center [0, 0] width 0 height 0
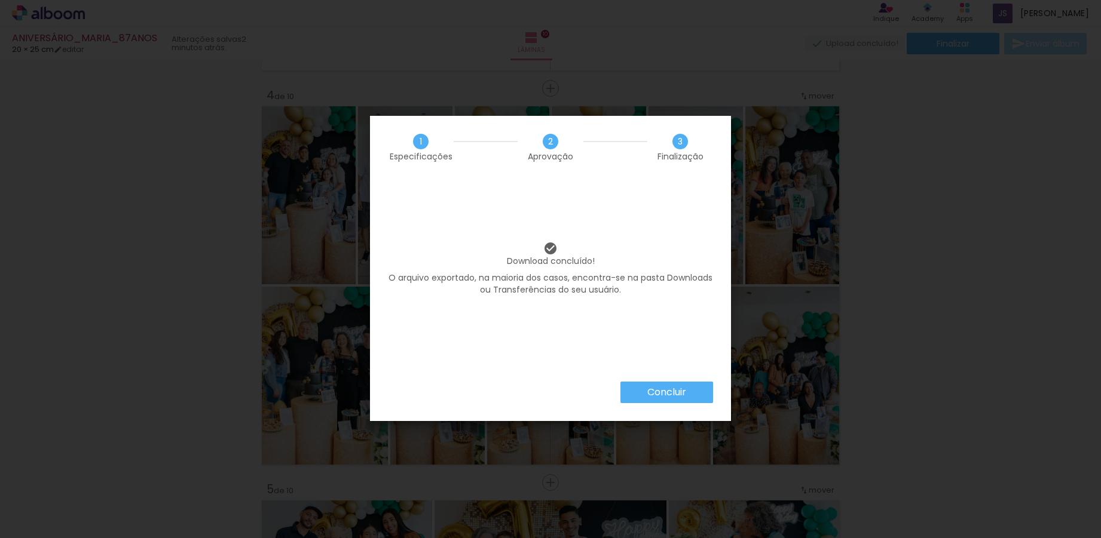
scroll to position [0, 1627]
click at [690, 387] on paper-button "Concluir" at bounding box center [666, 393] width 93 height 22
